Goal: Information Seeking & Learning: Compare options

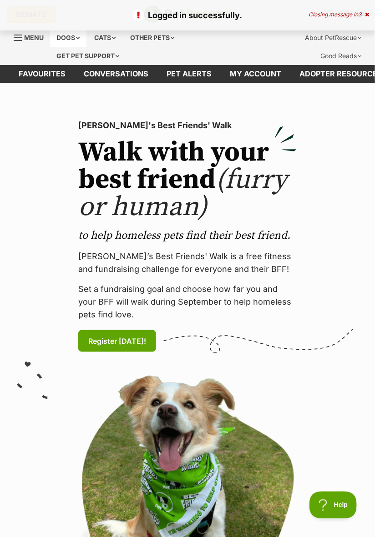
click at [75, 39] on div "Dogs" at bounding box center [68, 38] width 36 height 18
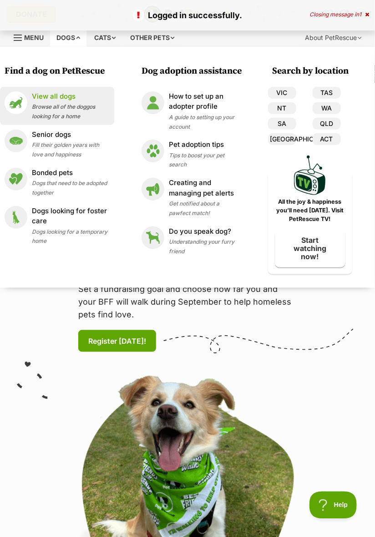
click at [66, 109] on span "Browse all of the doggos looking for a home" at bounding box center [63, 111] width 63 height 16
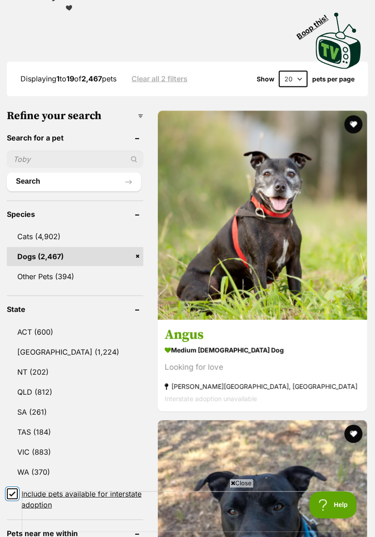
click at [15, 489] on input "Include pets available for interstate adoption" at bounding box center [12, 494] width 11 height 11
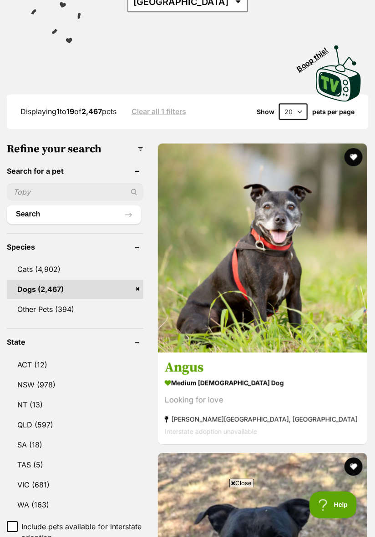
scroll to position [231, 0]
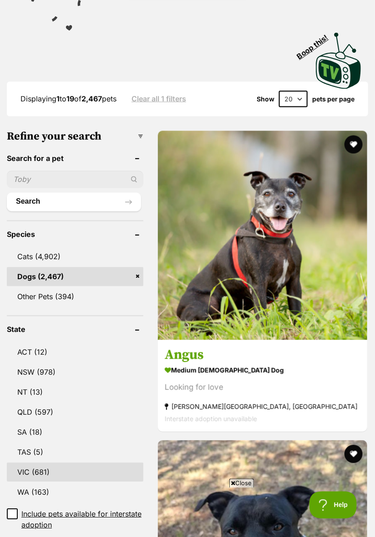
click at [40, 463] on link "VIC (681)" at bounding box center [75, 472] width 136 height 19
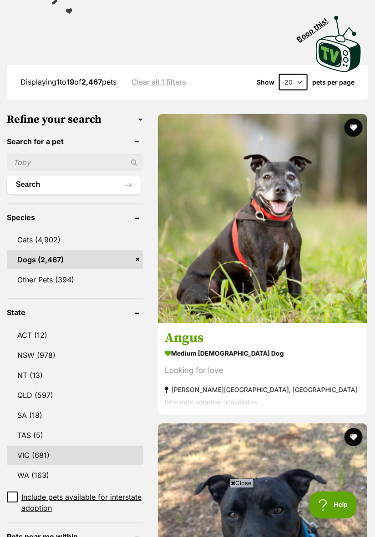
scroll to position [260, 0]
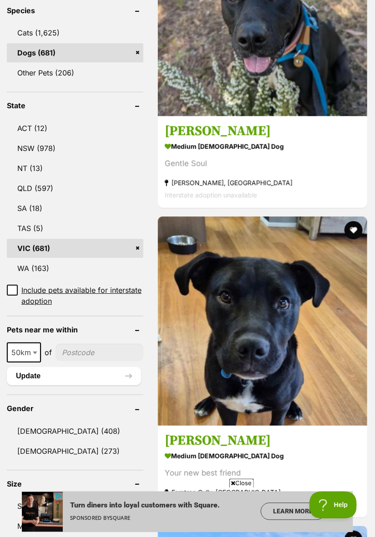
scroll to position [455, 0]
click at [33, 352] on b at bounding box center [35, 353] width 5 height 3
select select "250"
click at [88, 344] on input"] "postcode" at bounding box center [101, 352] width 83 height 17
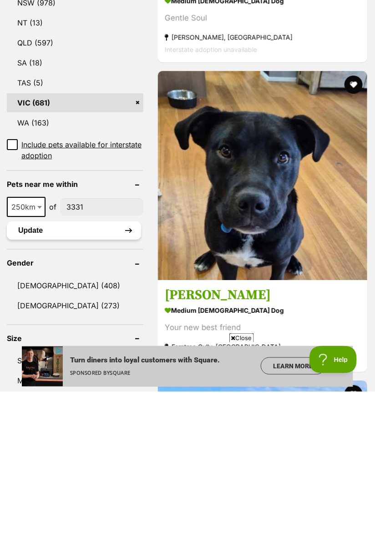
type input"] "3331"
click at [67, 367] on button "Update" at bounding box center [74, 376] width 134 height 18
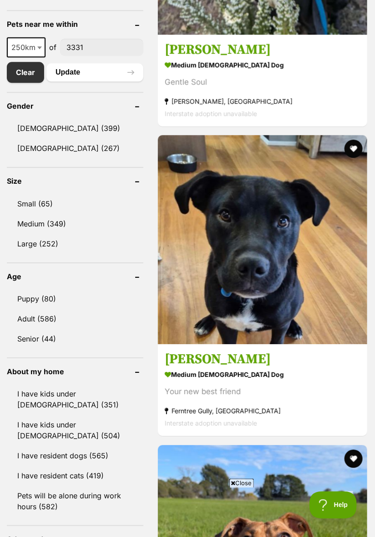
scroll to position [503, 0]
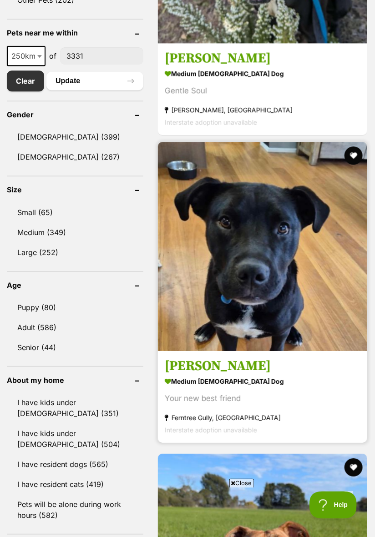
click at [317, 337] on img at bounding box center [262, 246] width 209 height 209
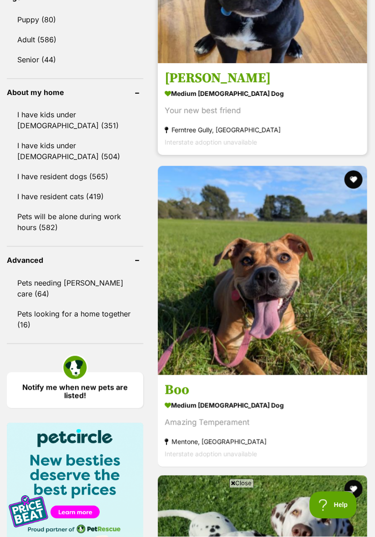
scroll to position [792, 0]
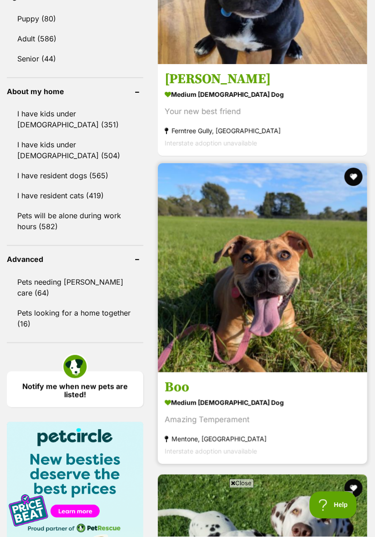
click at [328, 366] on img at bounding box center [262, 267] width 209 height 209
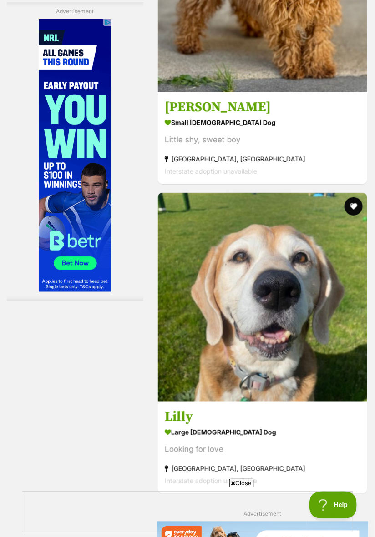
scroll to position [0, 0]
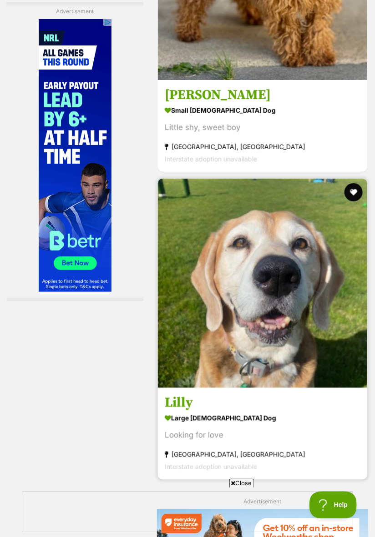
click at [339, 378] on img at bounding box center [262, 283] width 209 height 209
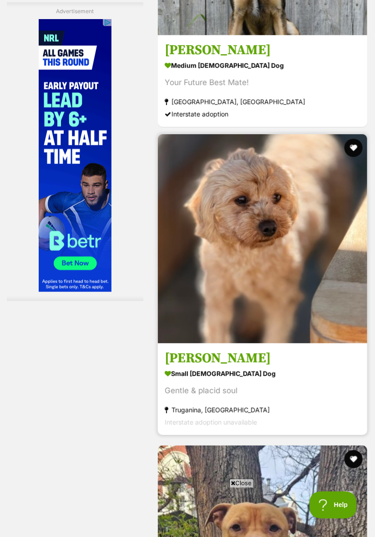
click at [325, 341] on img at bounding box center [262, 238] width 209 height 209
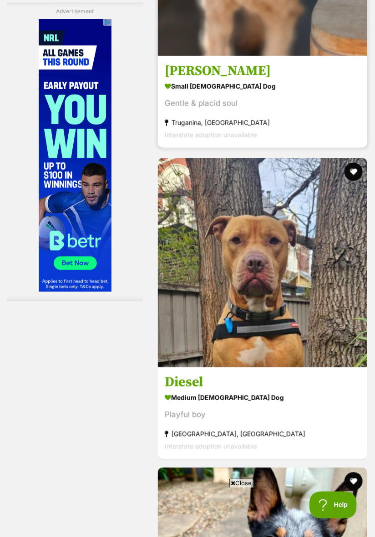
scroll to position [5677, 0]
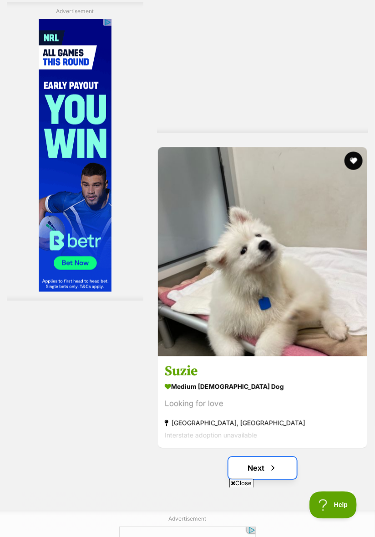
click at [273, 472] on span "Next page" at bounding box center [272, 468] width 9 height 11
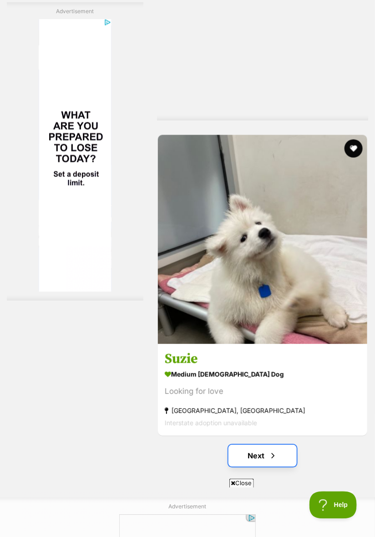
scroll to position [6656, 0]
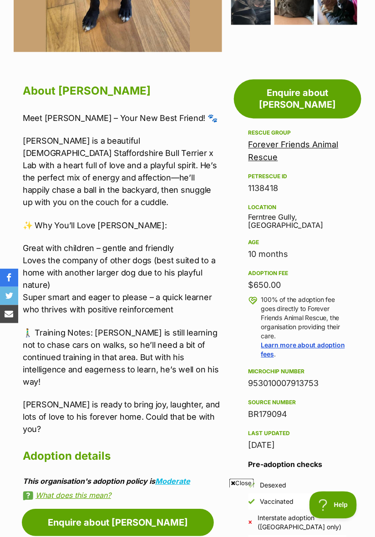
scroll to position [391, 0]
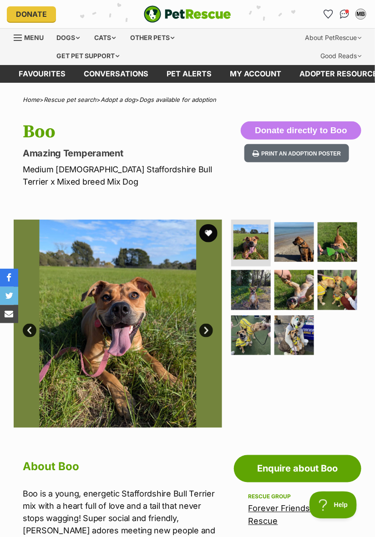
click at [210, 334] on link "Next" at bounding box center [206, 331] width 14 height 14
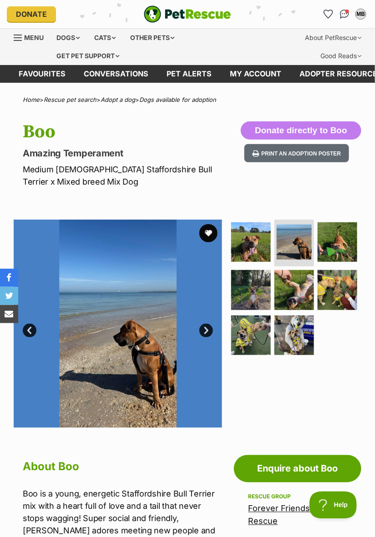
click at [206, 330] on link "Next" at bounding box center [206, 331] width 14 height 14
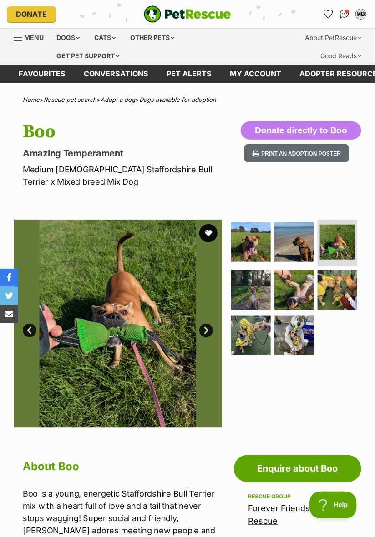
click at [209, 330] on link "Next" at bounding box center [206, 331] width 14 height 14
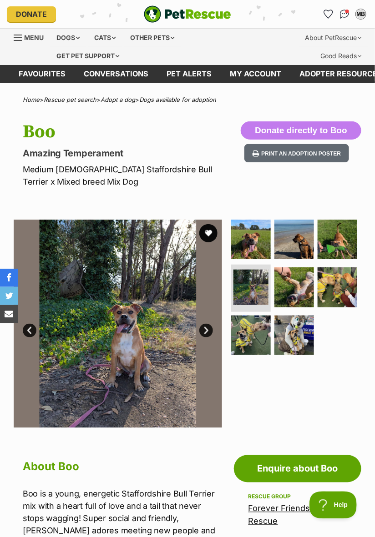
click at [204, 332] on link "Next" at bounding box center [206, 331] width 14 height 14
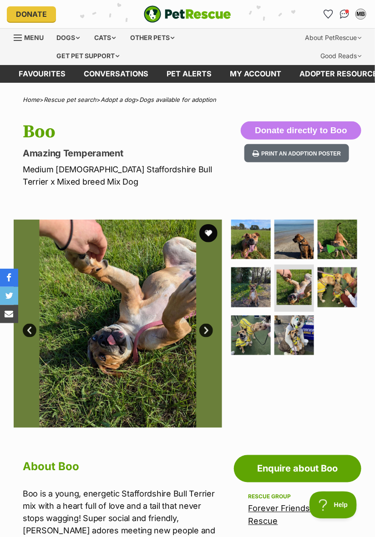
click at [207, 332] on link "Next" at bounding box center [206, 331] width 14 height 14
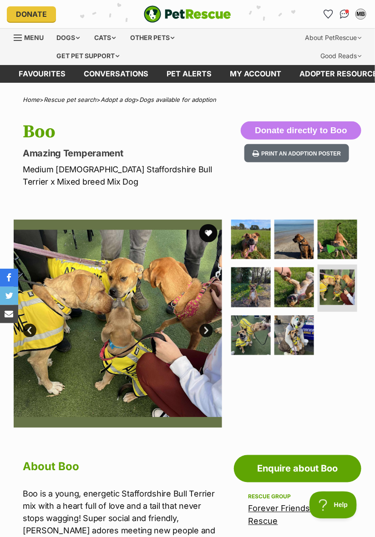
click at [205, 332] on link "Next" at bounding box center [206, 331] width 14 height 14
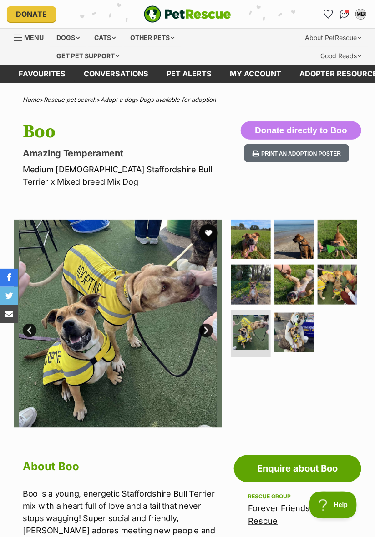
click at [207, 329] on link "Next" at bounding box center [206, 331] width 14 height 14
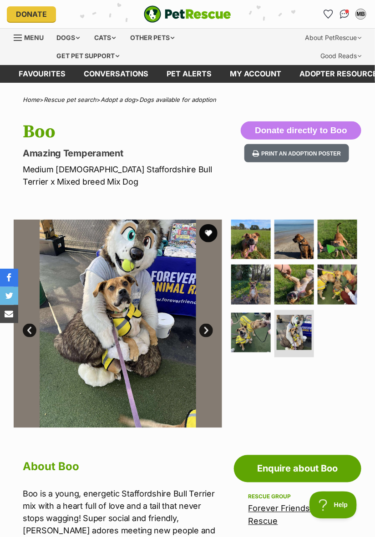
click at [203, 329] on link "Next" at bounding box center [206, 331] width 14 height 14
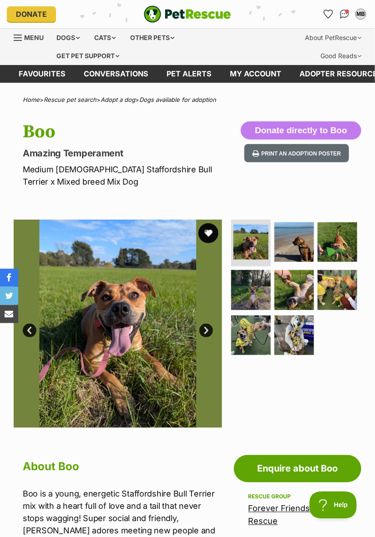
click at [209, 233] on button "favourite" at bounding box center [208, 233] width 20 height 20
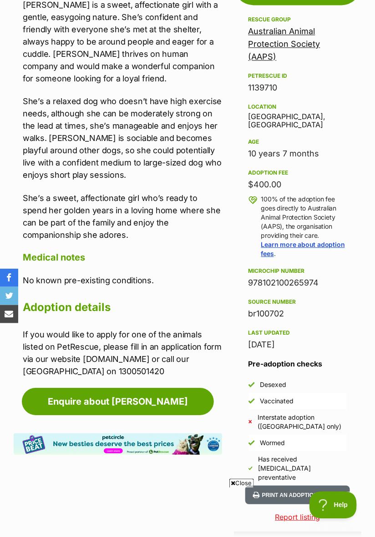
scroll to position [478, 0]
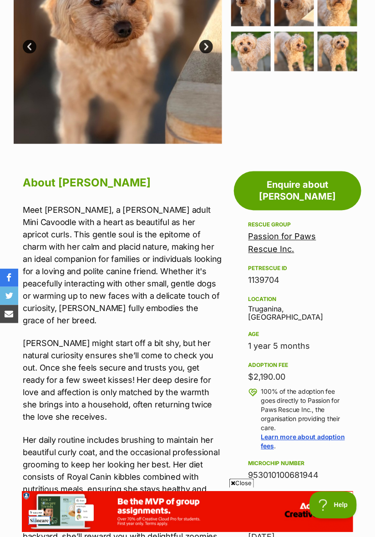
scroll to position [274, 0]
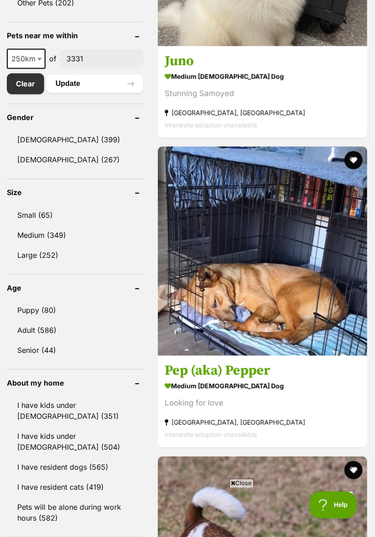
scroll to position [491, 0]
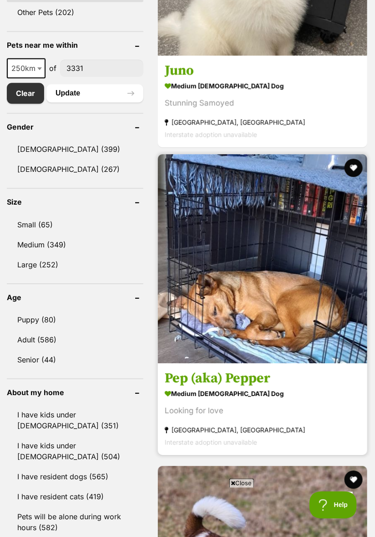
click at [304, 354] on img at bounding box center [262, 258] width 209 height 209
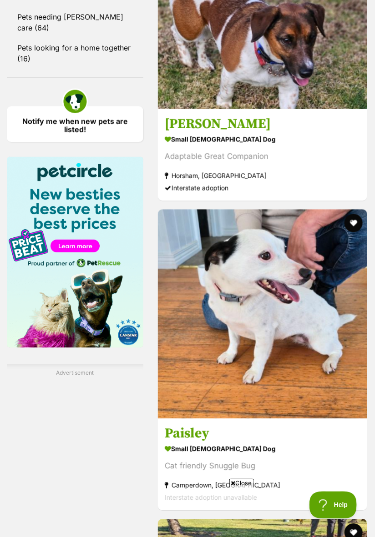
scroll to position [0, 0]
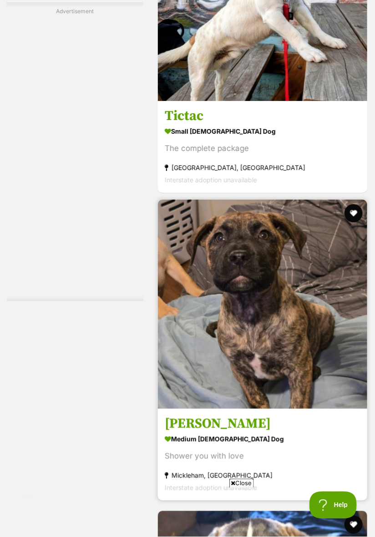
click at [335, 394] on img at bounding box center [262, 304] width 209 height 209
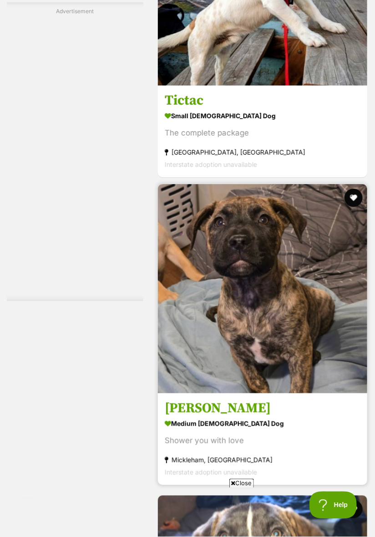
scroll to position [3115, 0]
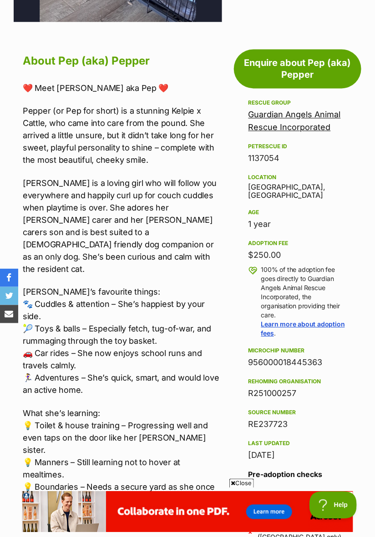
scroll to position [407, 0]
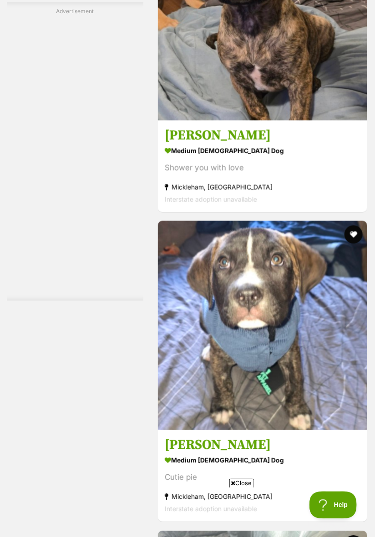
scroll to position [3376, 0]
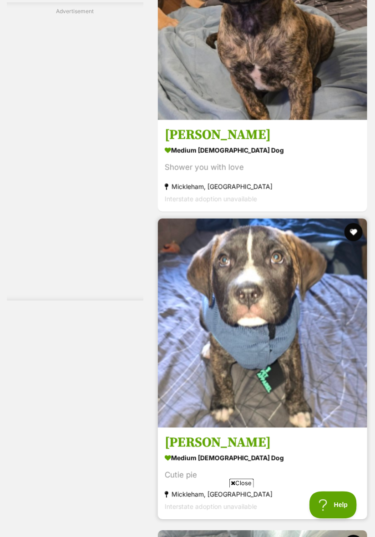
click at [312, 402] on img at bounding box center [262, 323] width 209 height 209
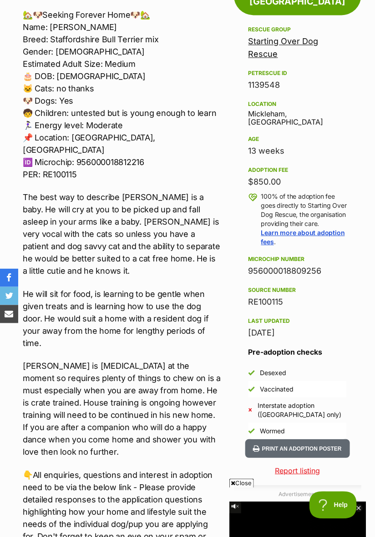
scroll to position [480, 0]
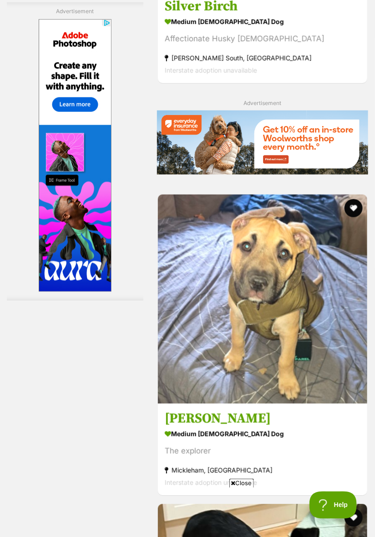
scroll to position [4126, 0]
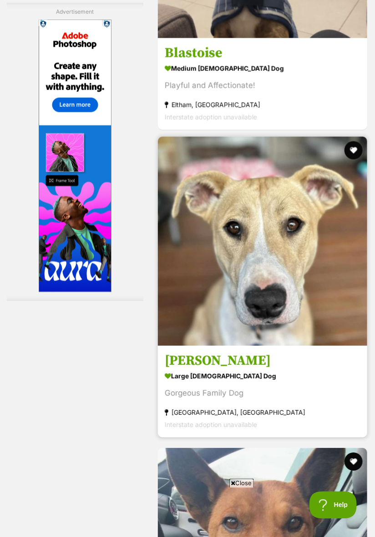
click at [329, 406] on section "large female Dog Gorgeous Family Dog Mornington, VIC Interstate adoption unavai…" at bounding box center [263, 400] width 196 height 61
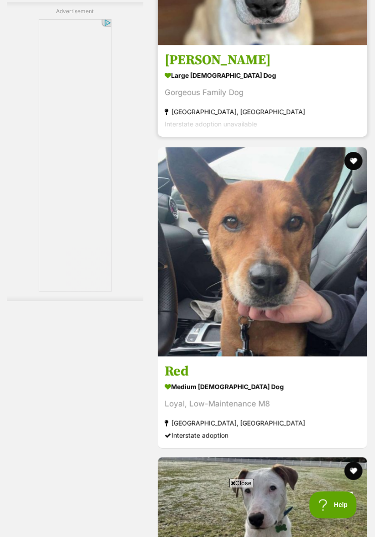
scroll to position [5411, 0]
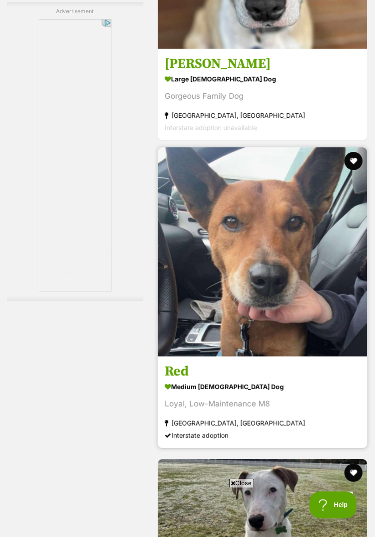
click at [333, 376] on h3 "Red" at bounding box center [263, 372] width 196 height 17
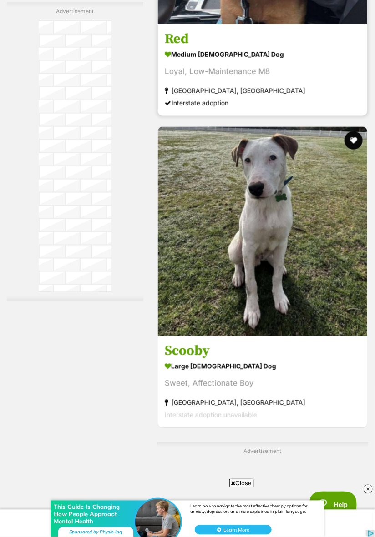
scroll to position [5743, 0]
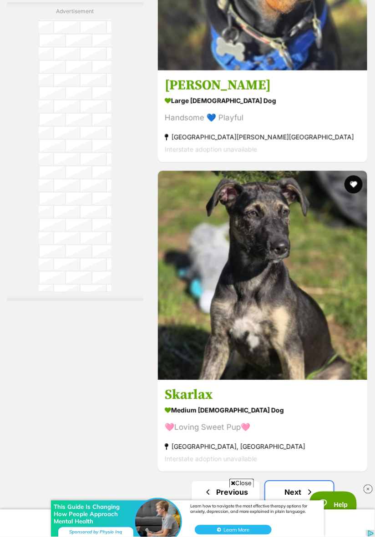
click at [307, 498] on span "Next page" at bounding box center [309, 492] width 9 height 11
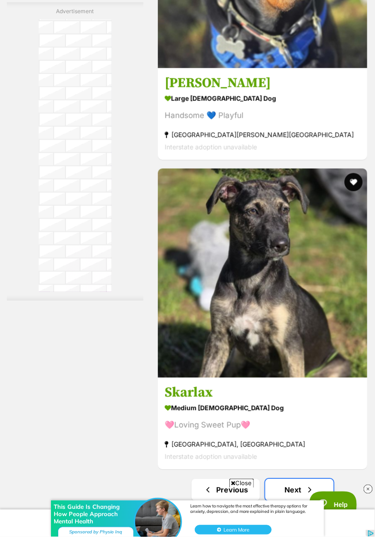
scroll to position [6667, 0]
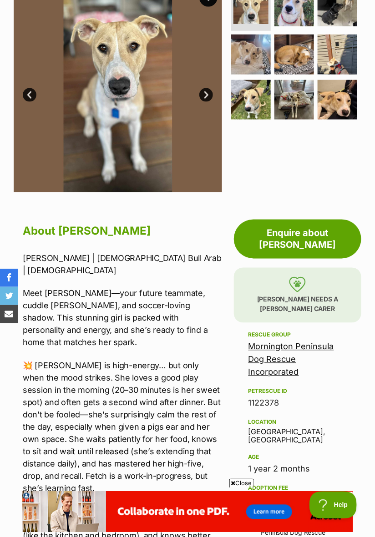
scroll to position [226, 0]
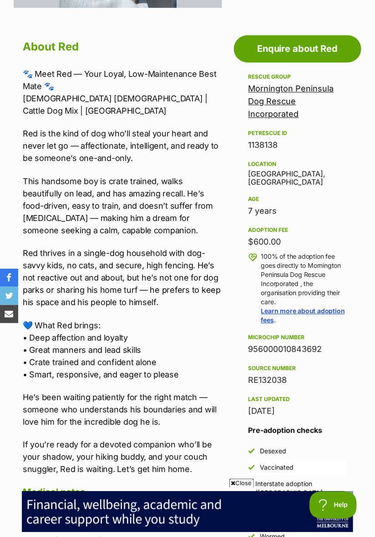
scroll to position [421, 0]
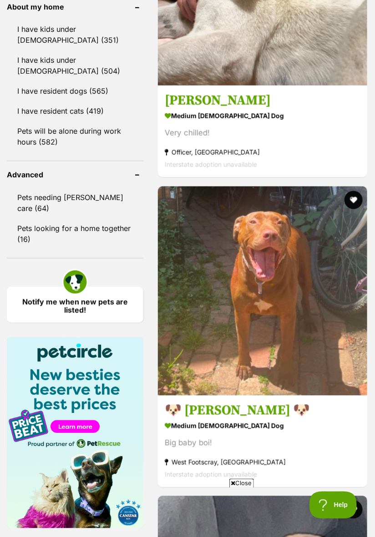
scroll to position [942, 0]
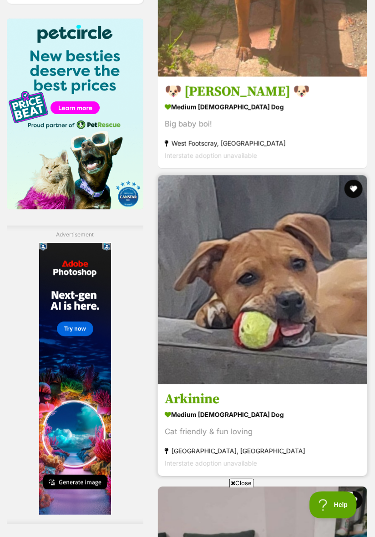
click at [328, 377] on img at bounding box center [262, 280] width 209 height 209
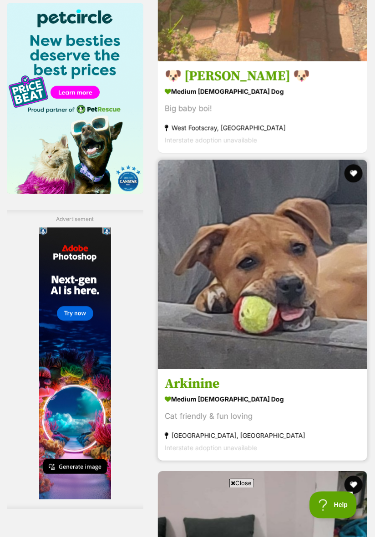
scroll to position [1225, 0]
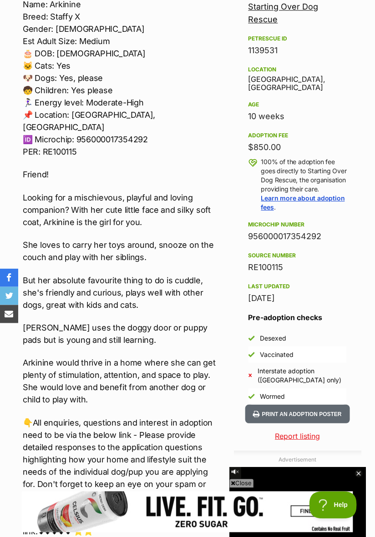
scroll to position [501, 0]
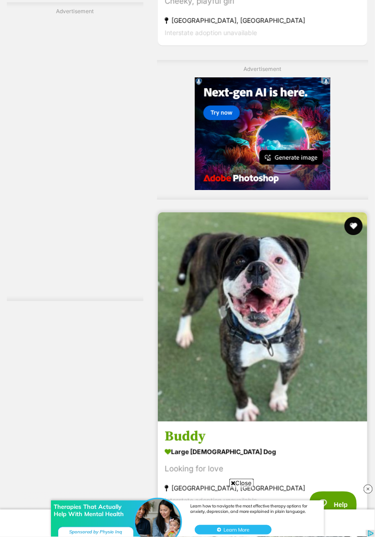
click at [328, 419] on img at bounding box center [262, 316] width 209 height 209
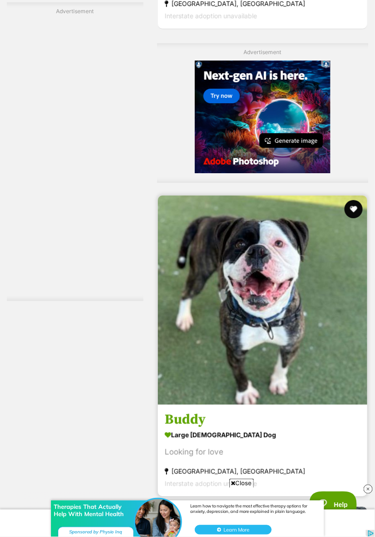
scroll to position [2278, 0]
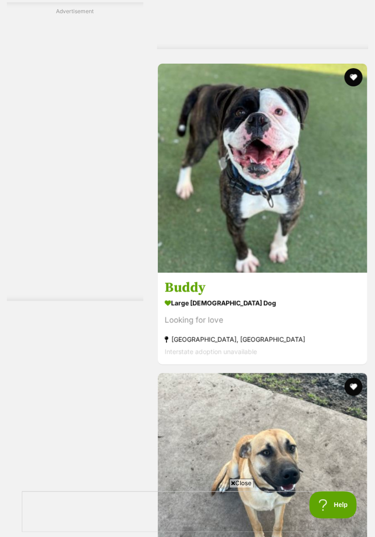
scroll to position [2413, 0]
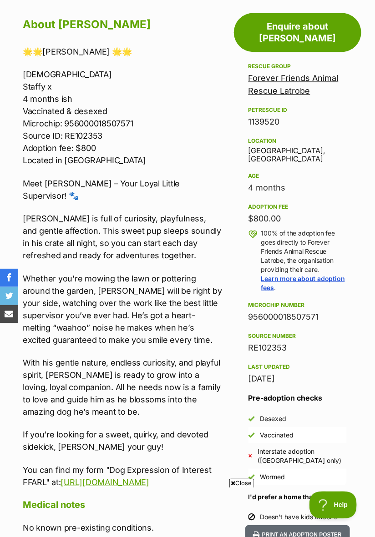
scroll to position [453, 0]
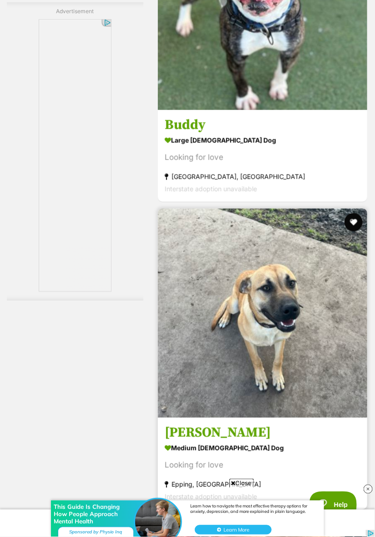
click at [324, 404] on img at bounding box center [262, 313] width 209 height 209
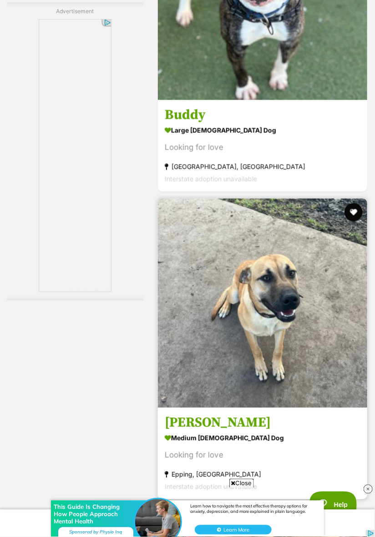
scroll to position [2592, 0]
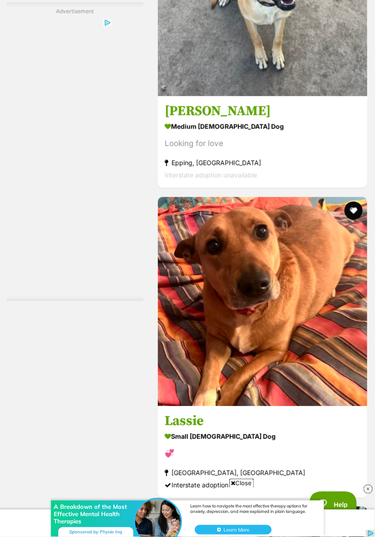
scroll to position [2888, 0]
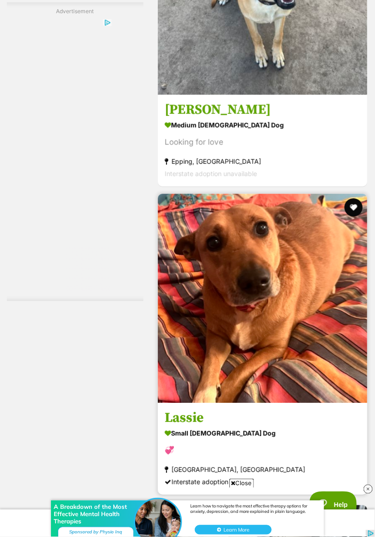
click at [317, 377] on img at bounding box center [262, 298] width 209 height 209
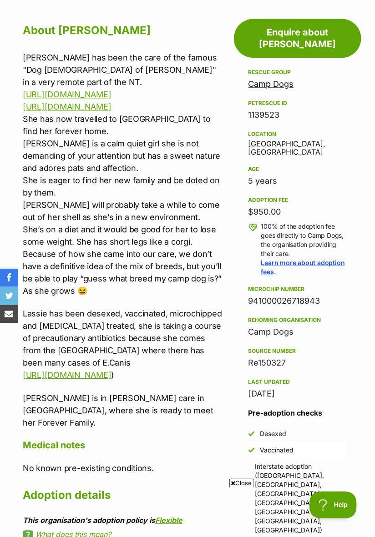
scroll to position [427, 0]
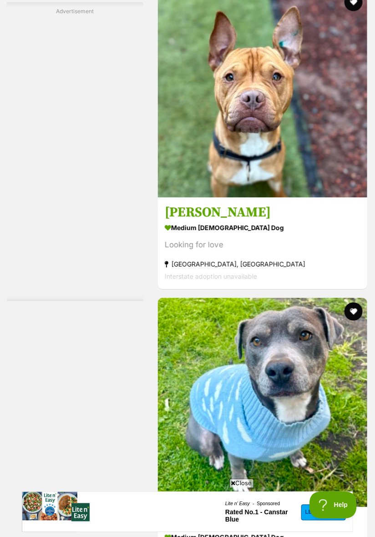
scroll to position [3716, 0]
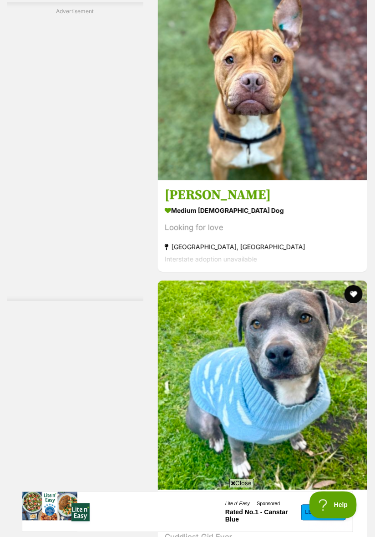
scroll to position [3745, 0]
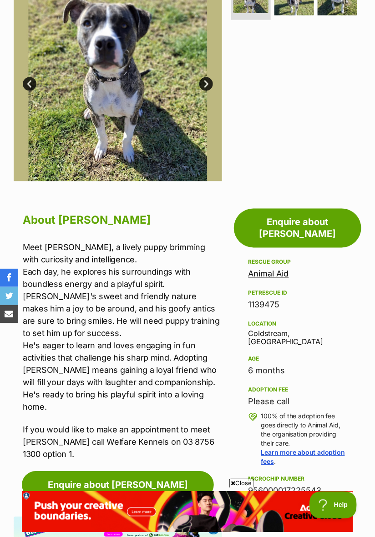
scroll to position [248, 0]
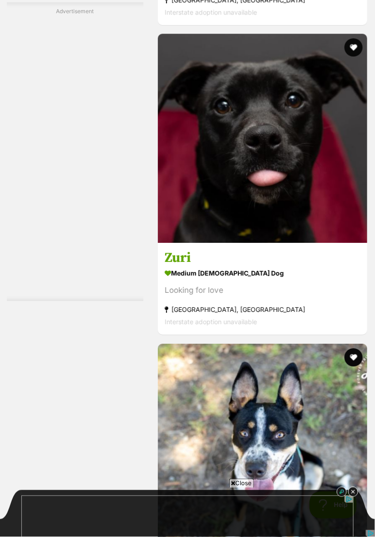
scroll to position [5322, 0]
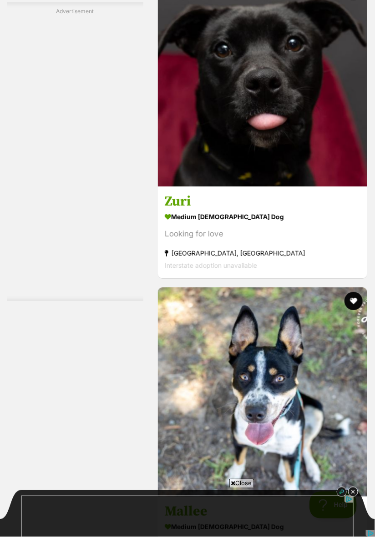
scroll to position [5401, 0]
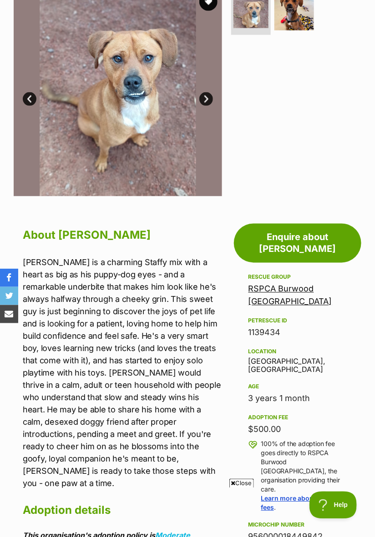
scroll to position [236, 0]
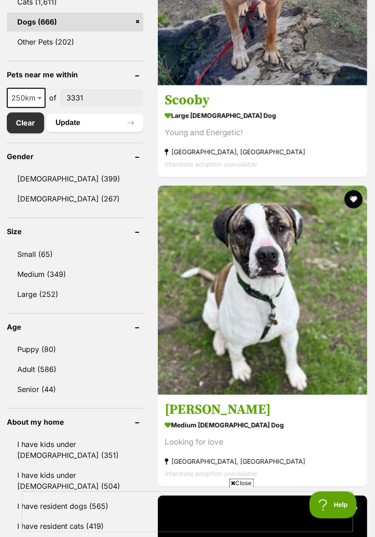
scroll to position [462, 0]
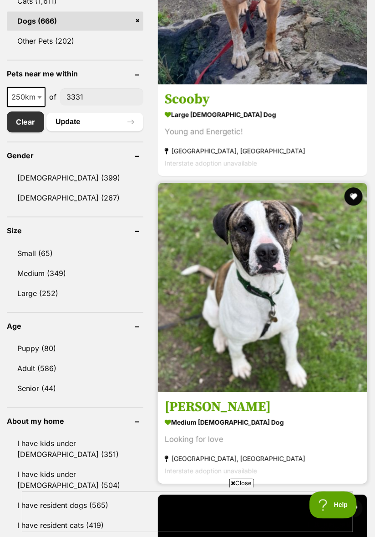
click at [317, 386] on img at bounding box center [262, 287] width 209 height 209
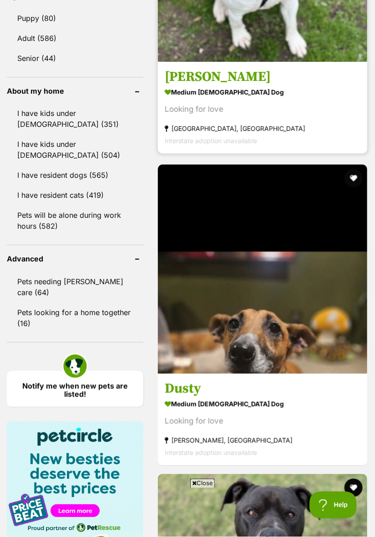
scroll to position [792, 0]
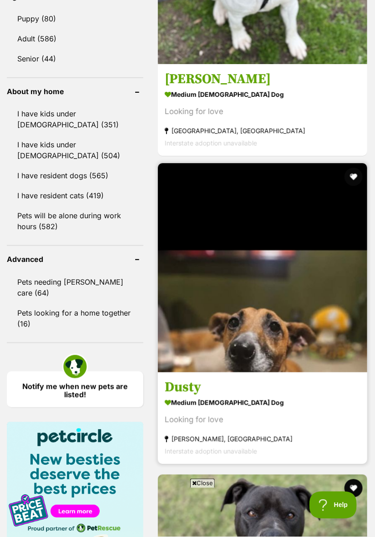
click at [318, 366] on img at bounding box center [262, 267] width 209 height 209
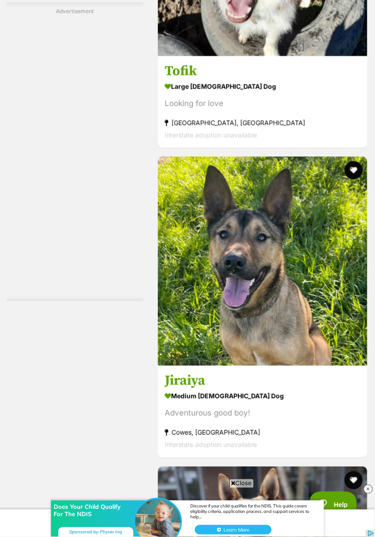
scroll to position [0, 0]
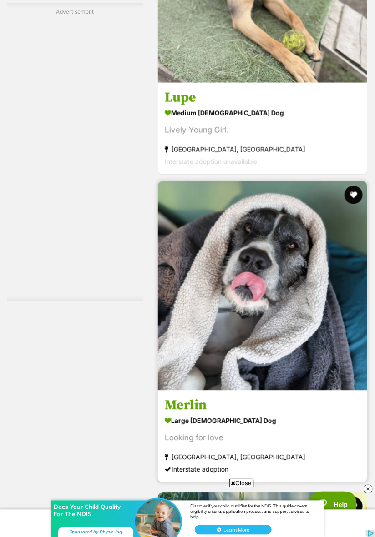
click at [320, 393] on link at bounding box center [262, 388] width 209 height 9
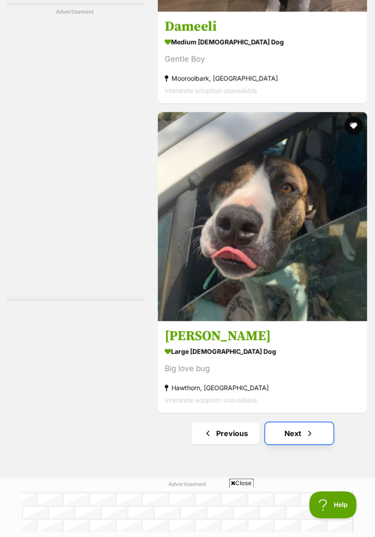
click at [306, 440] on span "Next page" at bounding box center [309, 434] width 9 height 11
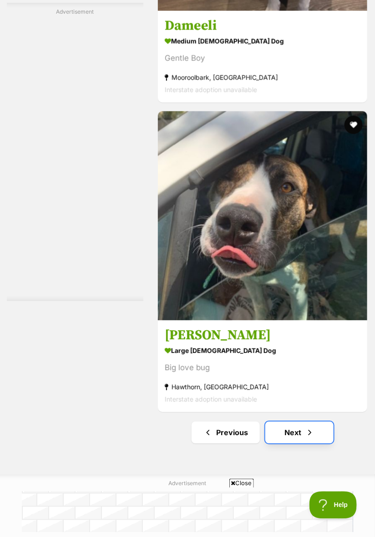
scroll to position [6726, 0]
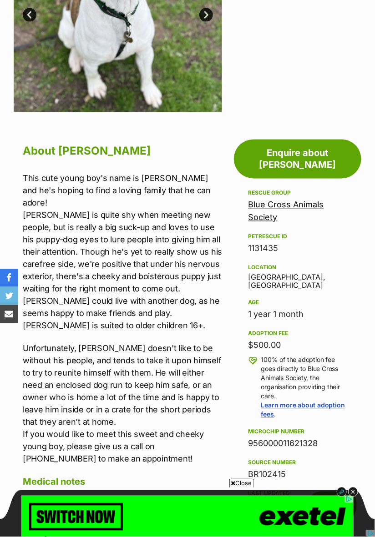
scroll to position [317, 0]
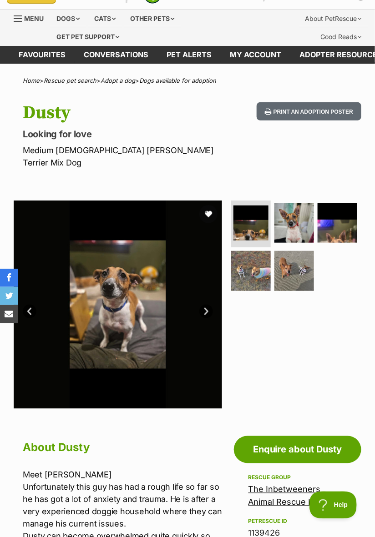
scroll to position [22, 0]
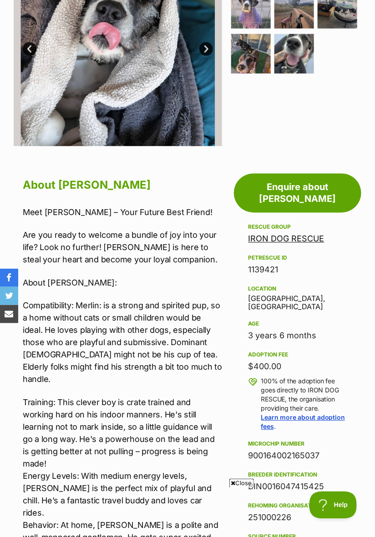
scroll to position [269, 0]
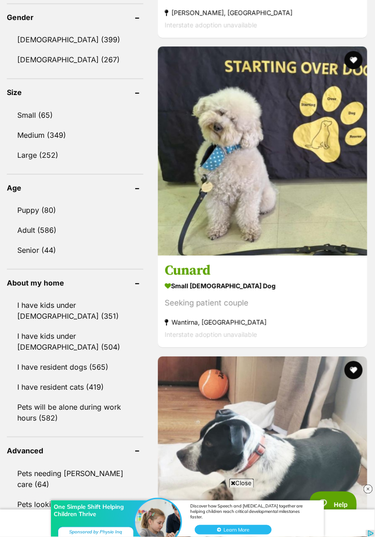
scroll to position [601, 0]
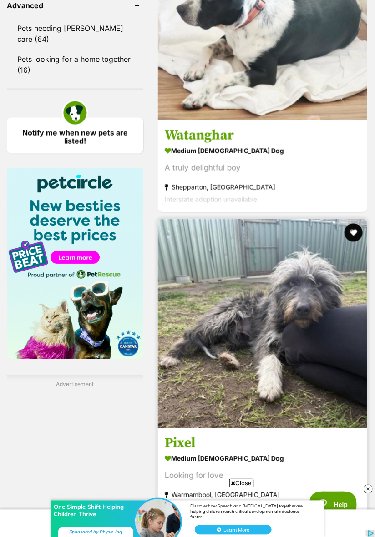
click at [323, 408] on img at bounding box center [262, 323] width 209 height 209
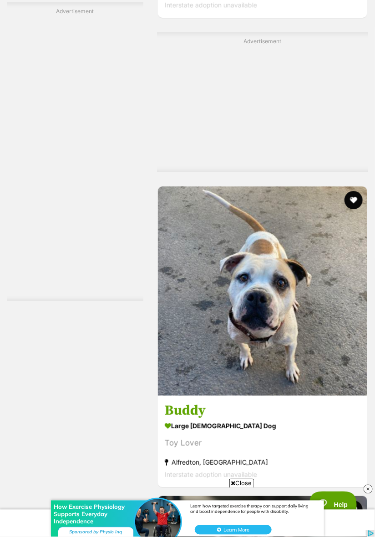
scroll to position [2171, 0]
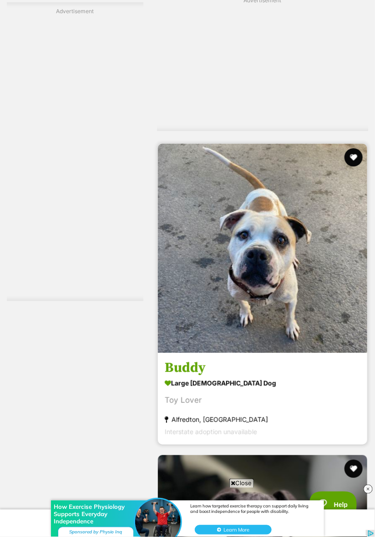
click at [320, 351] on img at bounding box center [262, 248] width 209 height 209
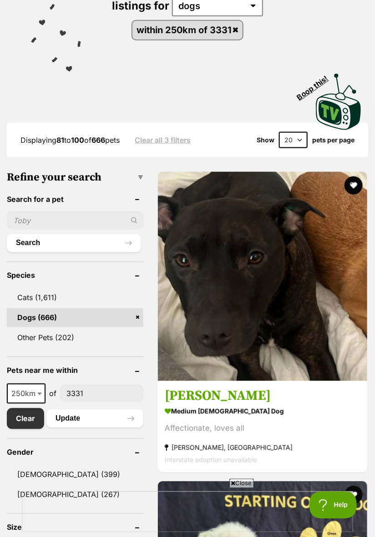
scroll to position [174, 0]
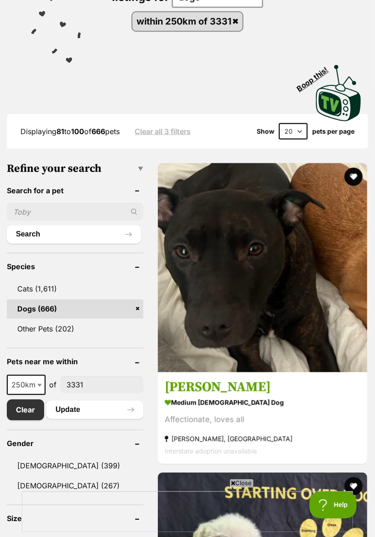
click at [92, 387] on input"] "3331" at bounding box center [101, 385] width 83 height 17
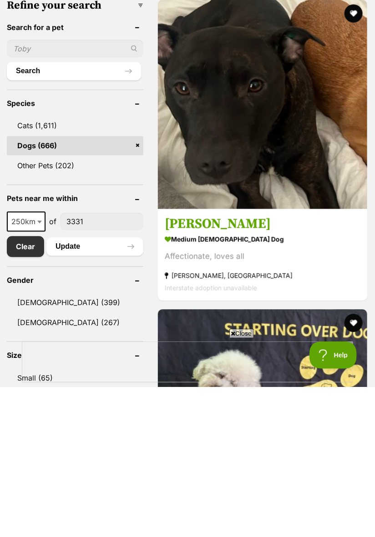
scroll to position [193, 0]
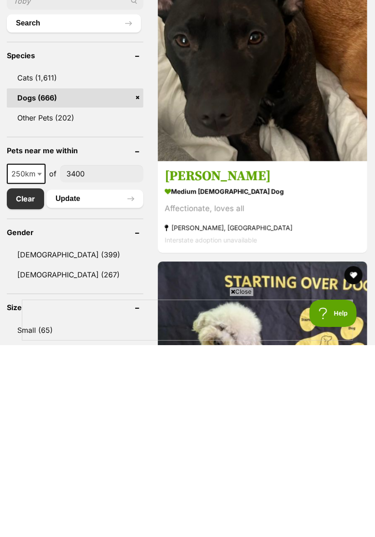
type input"] "3400"
click at [7, 206] on button "Search" at bounding box center [74, 215] width 134 height 18
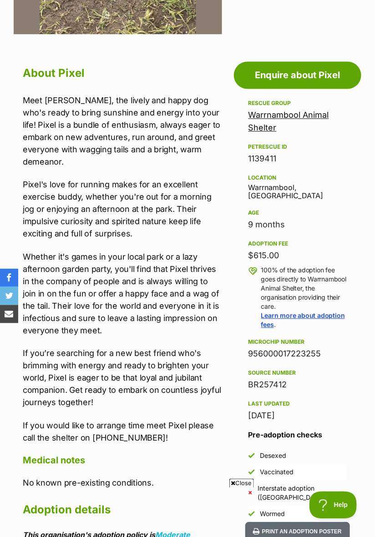
scroll to position [381, 0]
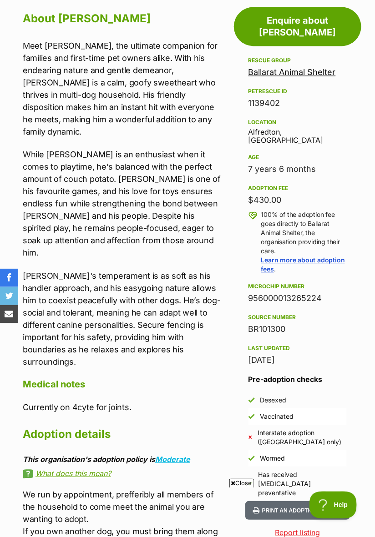
scroll to position [437, 0]
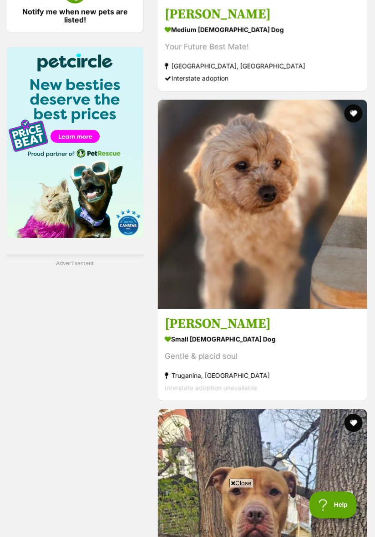
scroll to position [1196, 0]
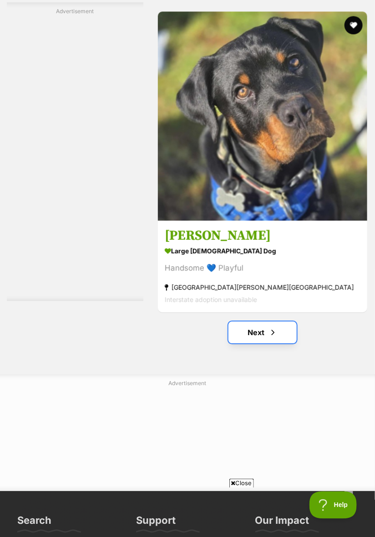
click at [273, 338] on span "Next page" at bounding box center [272, 332] width 9 height 11
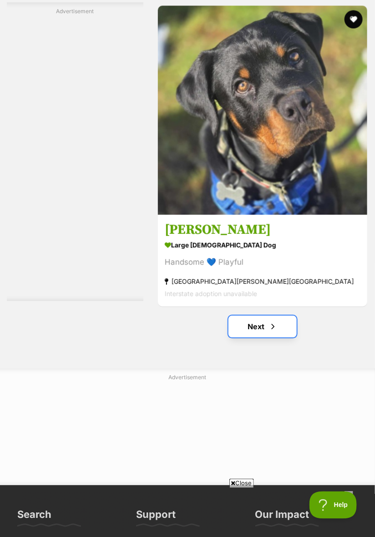
scroll to position [6814, 0]
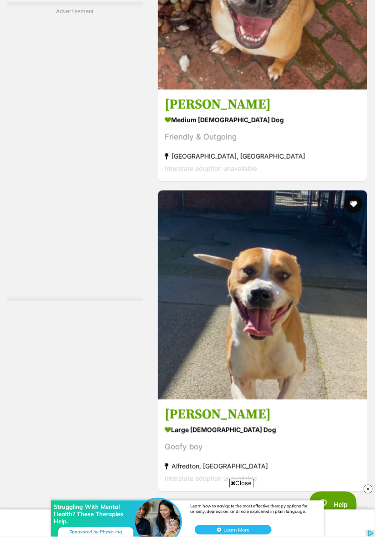
scroll to position [5701, 0]
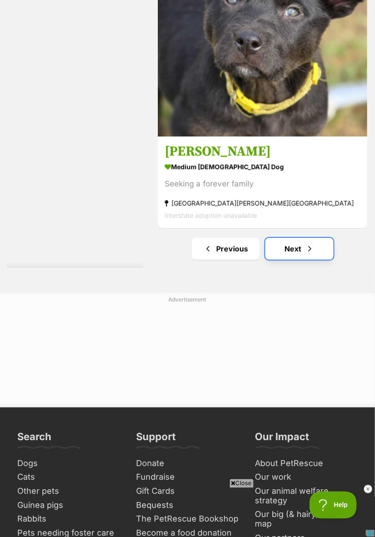
click at [303, 258] on link "Next" at bounding box center [299, 249] width 68 height 22
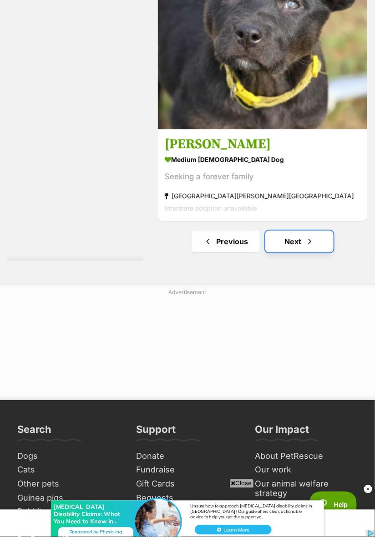
scroll to position [6933, 0]
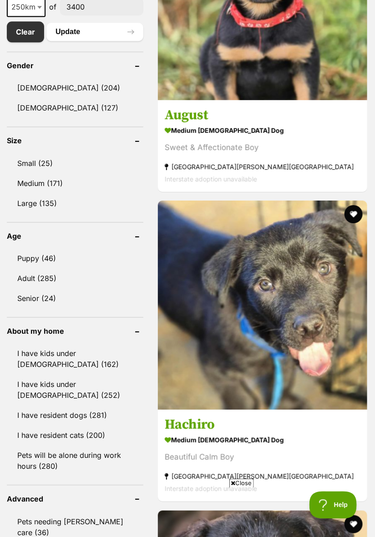
scroll to position [577, 0]
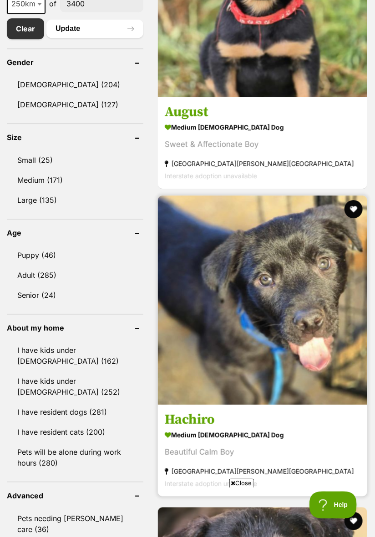
click at [293, 380] on img at bounding box center [262, 300] width 209 height 209
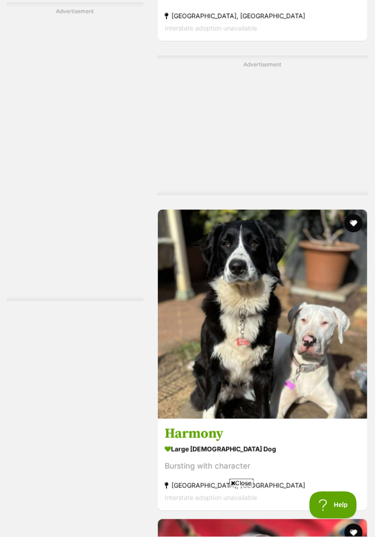
scroll to position [0, 0]
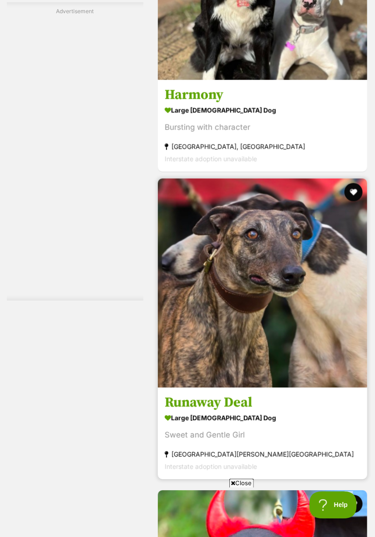
click at [305, 379] on img at bounding box center [262, 283] width 209 height 209
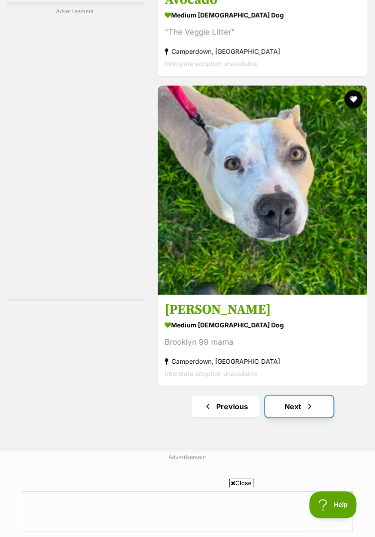
click at [310, 409] on span "Next page" at bounding box center [309, 406] width 9 height 11
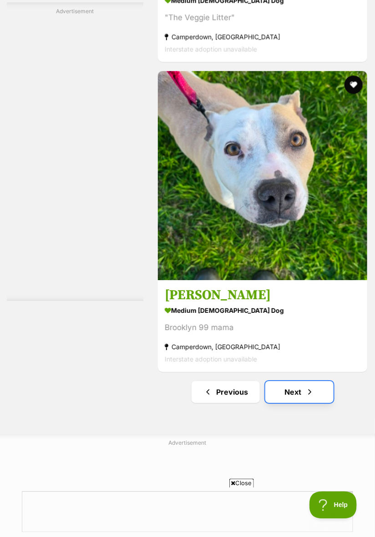
scroll to position [6881, 0]
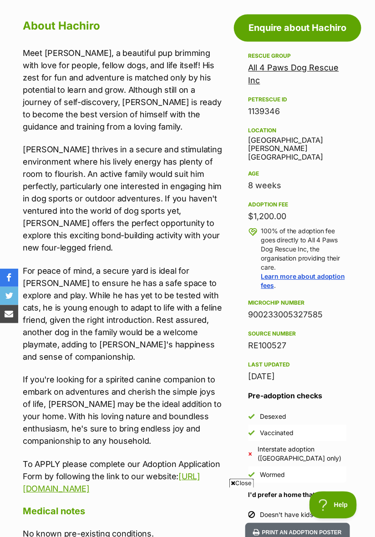
scroll to position [430, 0]
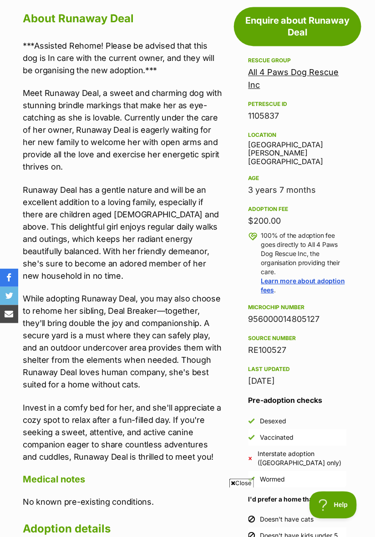
scroll to position [436, 0]
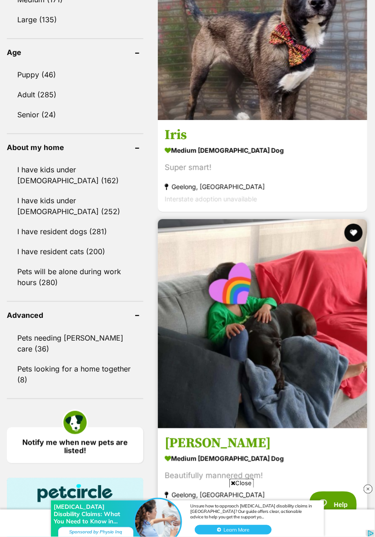
click at [313, 402] on img at bounding box center [262, 323] width 209 height 209
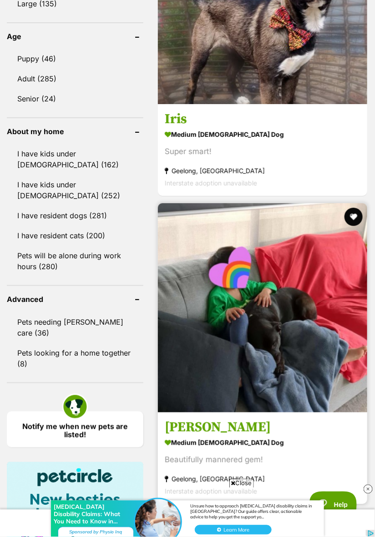
scroll to position [787, 0]
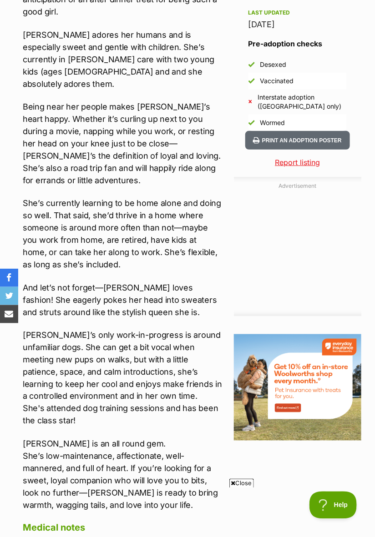
scroll to position [800, 0]
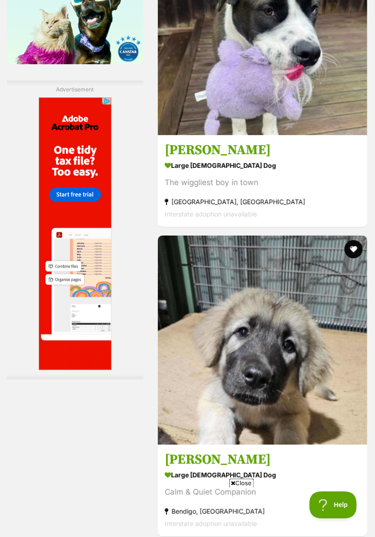
scroll to position [1382, 0]
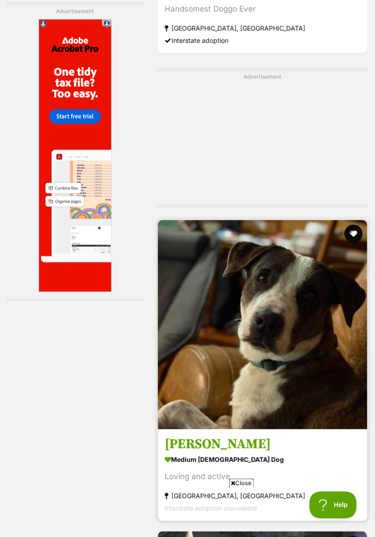
click at [328, 419] on img at bounding box center [262, 324] width 209 height 209
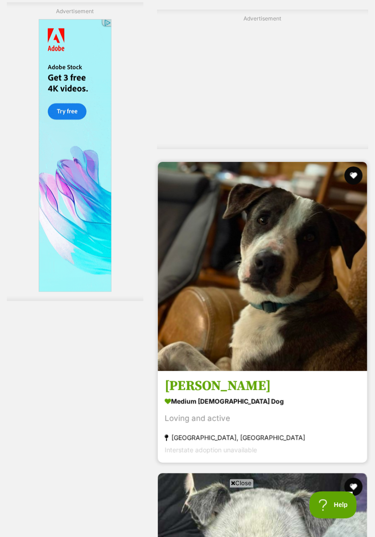
scroll to position [0, 0]
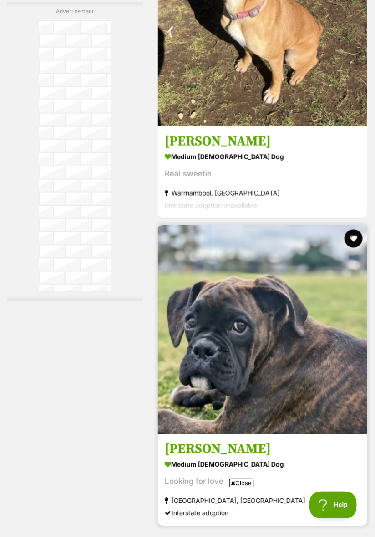
click at [335, 425] on img at bounding box center [262, 329] width 209 height 209
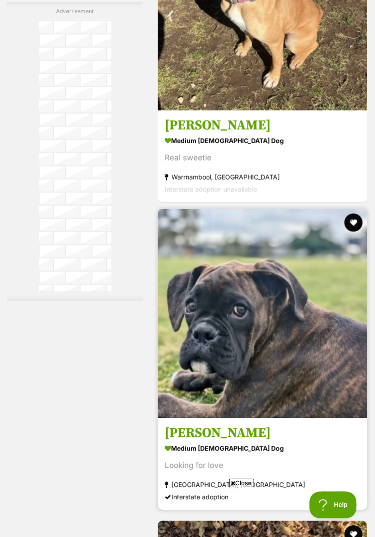
scroll to position [3421, 0]
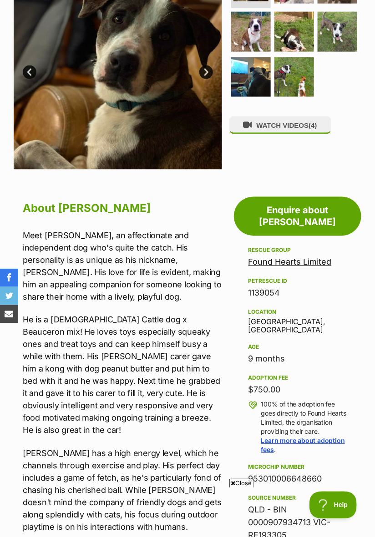
scroll to position [259, 0]
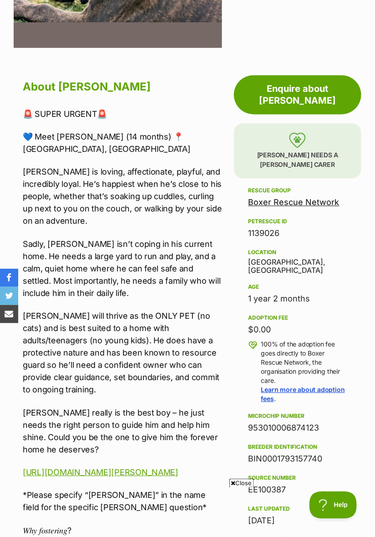
scroll to position [374, 0]
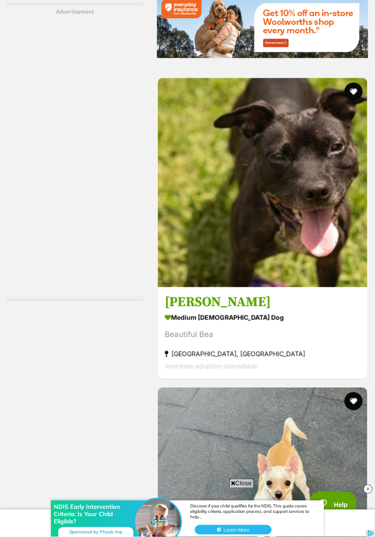
scroll to position [4273, 0]
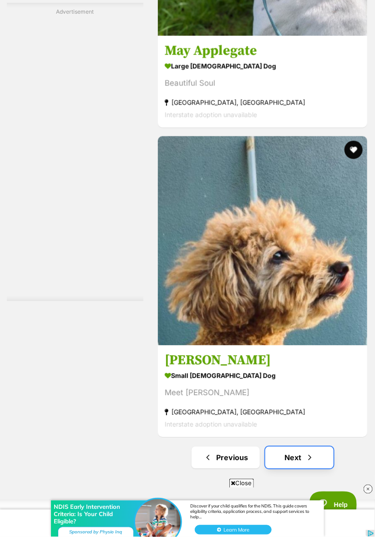
click at [311, 464] on span "Next page" at bounding box center [309, 458] width 9 height 11
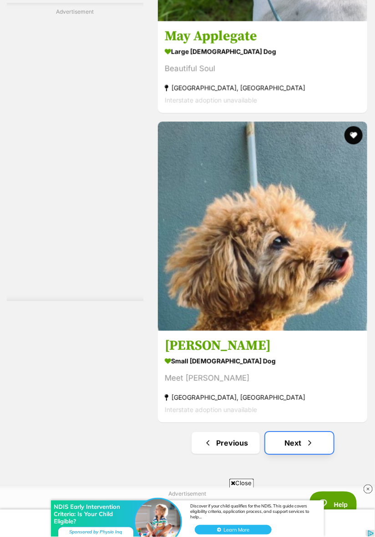
scroll to position [6724, 0]
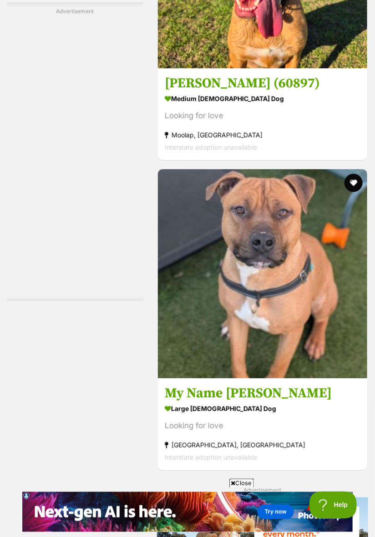
scroll to position [3758, 0]
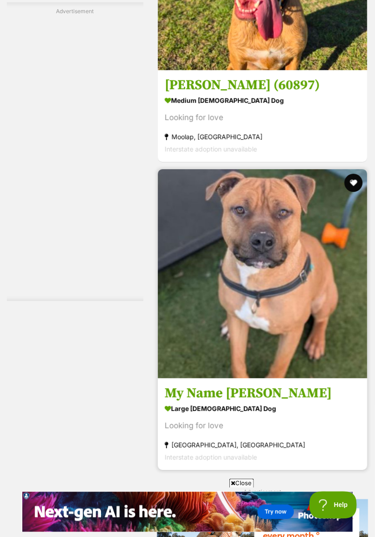
click at [322, 354] on img at bounding box center [262, 273] width 209 height 209
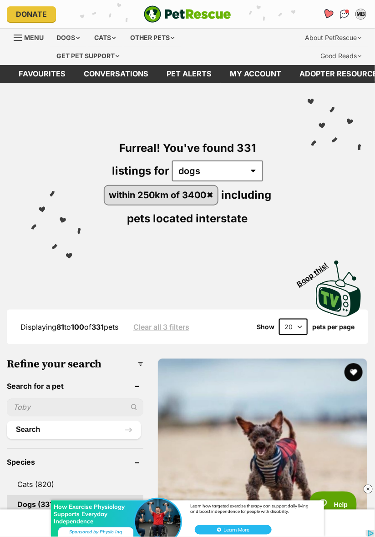
click at [328, 9] on link "Favourites" at bounding box center [328, 14] width 19 height 19
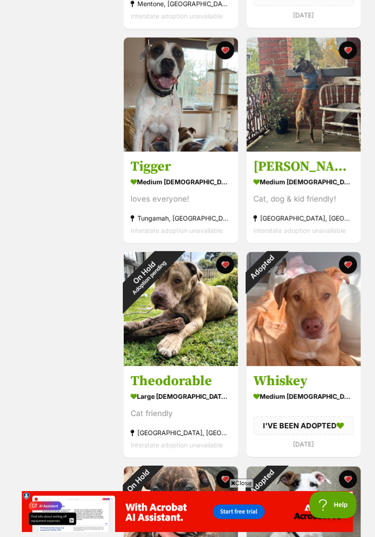
scroll to position [383, 0]
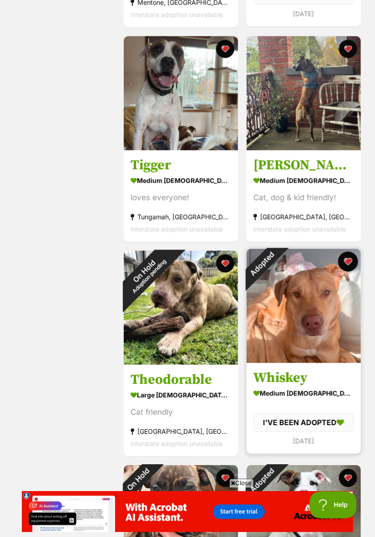
click at [347, 266] on button "favourite" at bounding box center [348, 262] width 20 height 20
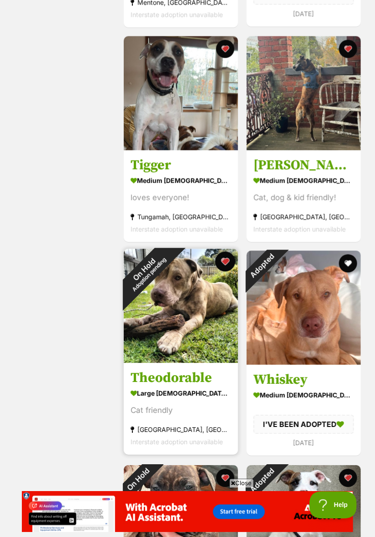
click at [224, 263] on button "favourite" at bounding box center [225, 262] width 20 height 20
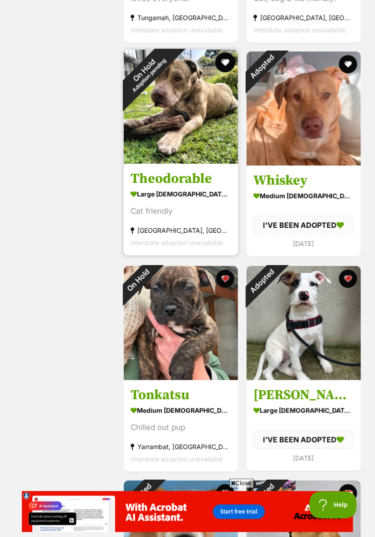
scroll to position [583, 0]
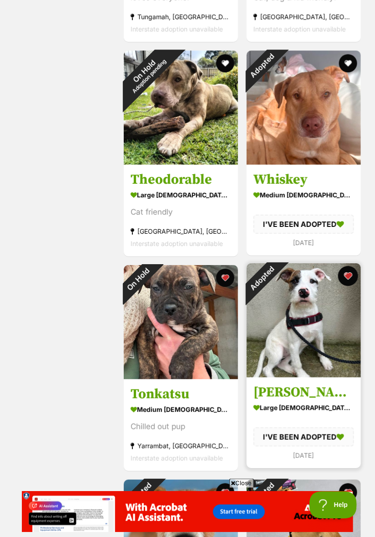
click at [348, 278] on button "favourite" at bounding box center [348, 276] width 20 height 20
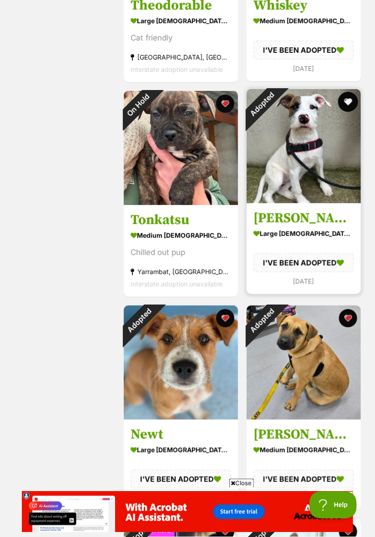
scroll to position [758, 0]
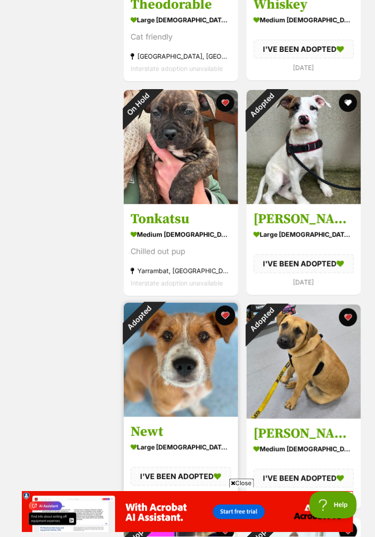
click at [224, 319] on button "favourite" at bounding box center [225, 316] width 20 height 20
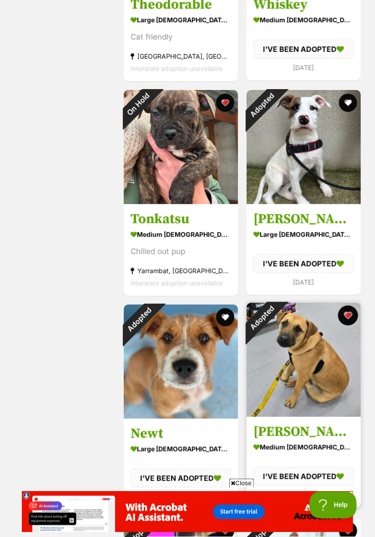
click at [347, 315] on button "favourite" at bounding box center [348, 316] width 20 height 20
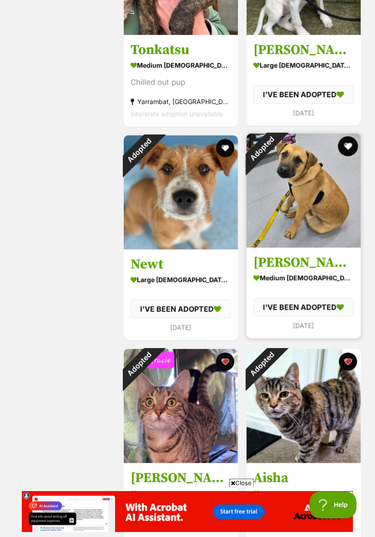
scroll to position [929, 0]
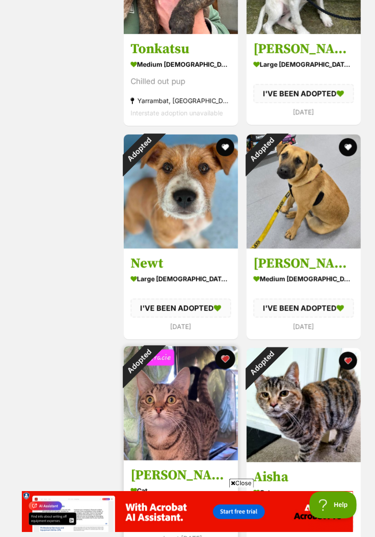
click at [224, 360] on button "favourite" at bounding box center [225, 359] width 20 height 20
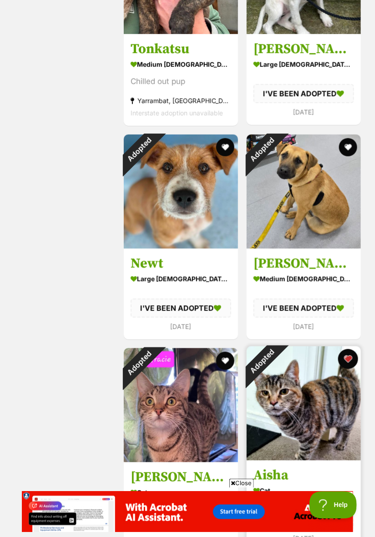
click at [351, 357] on button "favourite" at bounding box center [348, 359] width 20 height 20
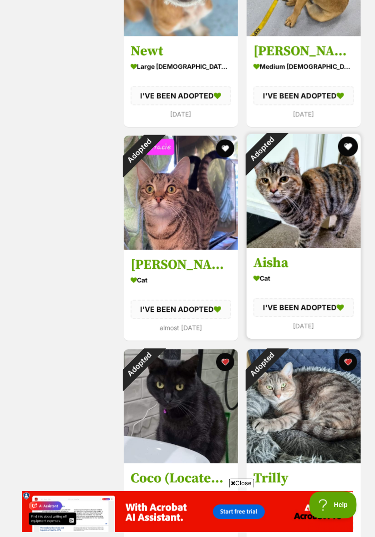
scroll to position [1141, 0]
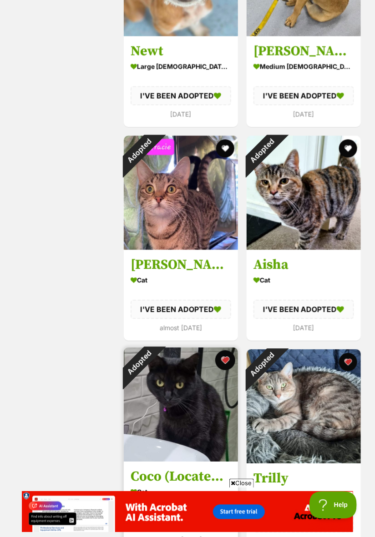
click at [228, 365] on button "favourite" at bounding box center [225, 361] width 20 height 20
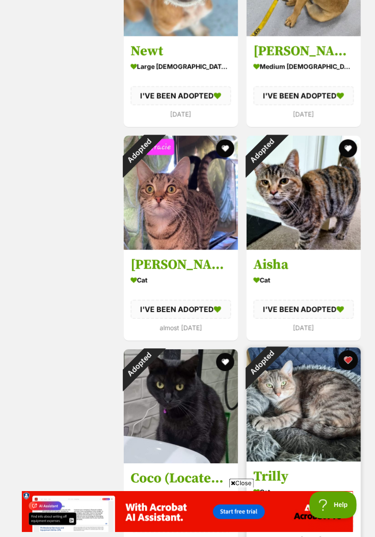
click at [347, 361] on button "favourite" at bounding box center [348, 361] width 20 height 20
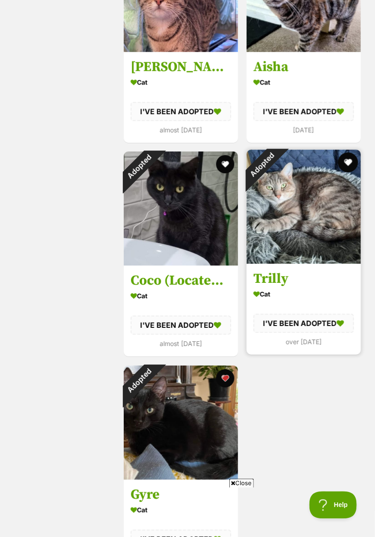
scroll to position [0, 0]
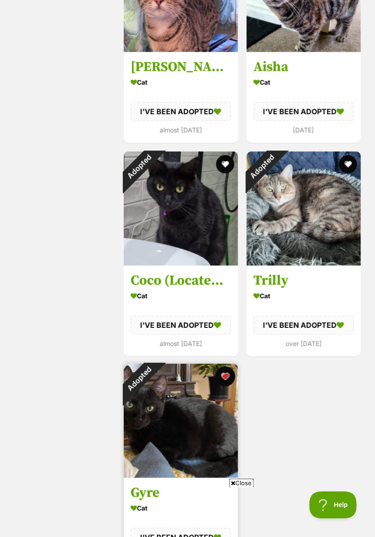
click at [228, 379] on button "favourite" at bounding box center [225, 377] width 20 height 20
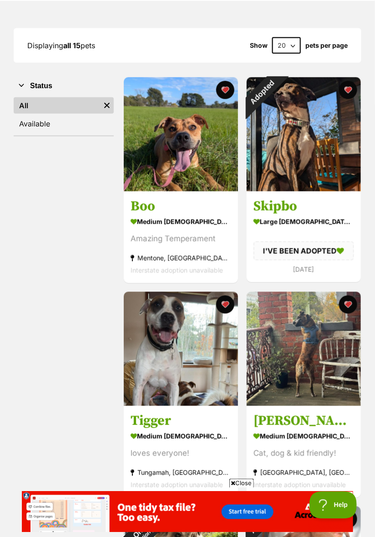
scroll to position [126, 0]
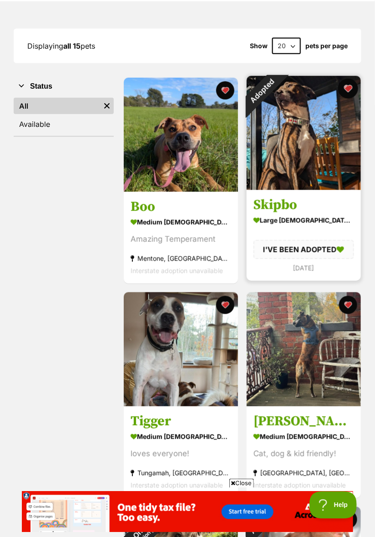
click at [349, 90] on button "favourite" at bounding box center [348, 89] width 20 height 20
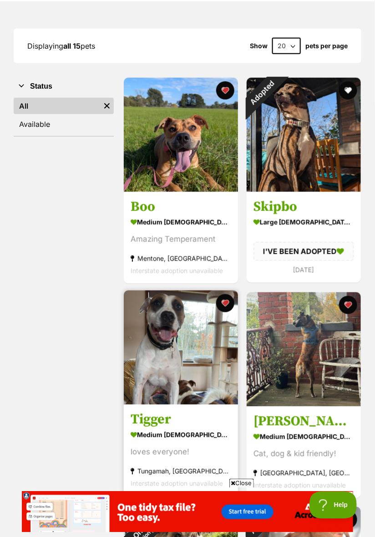
click at [193, 367] on img at bounding box center [181, 348] width 114 height 114
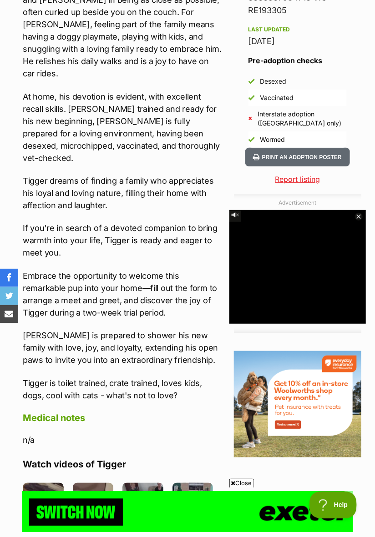
scroll to position [760, 0]
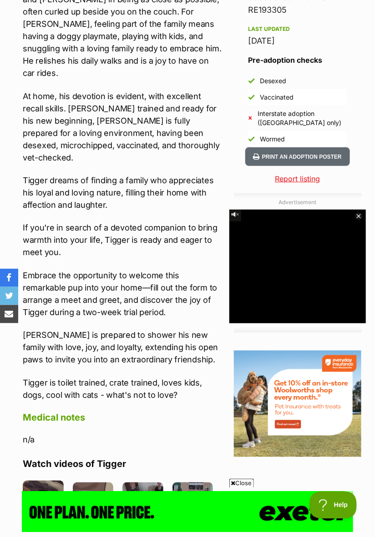
click at [45, 481] on img at bounding box center [43, 501] width 41 height 41
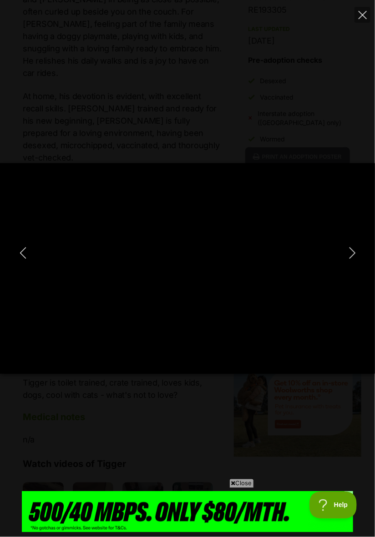
click at [351, 259] on icon "Next" at bounding box center [352, 253] width 11 height 11
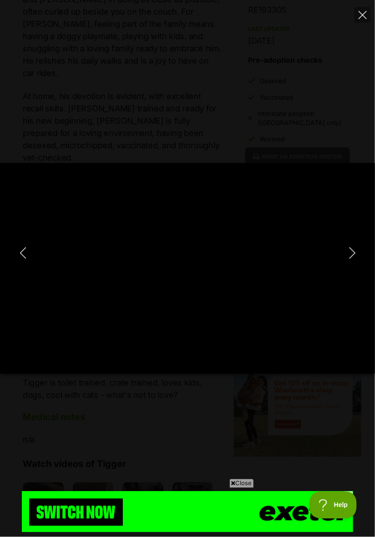
type input "27.1"
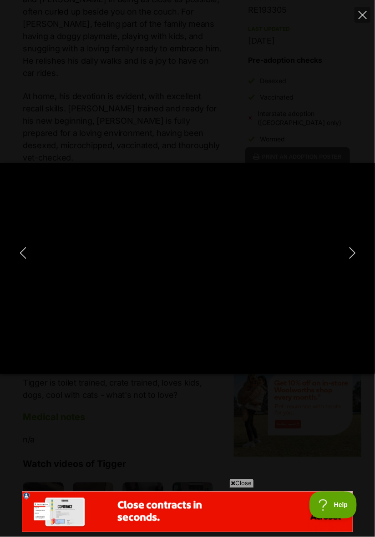
scroll to position [0, 0]
type input "100"
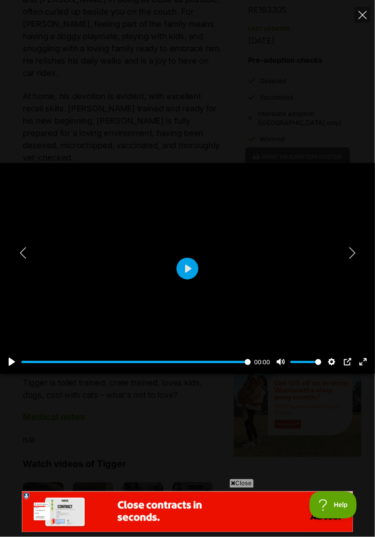
click at [356, 259] on icon "Next" at bounding box center [352, 253] width 11 height 11
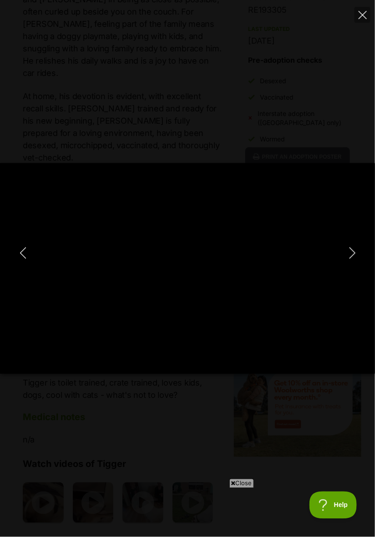
click at [353, 259] on icon "Next" at bounding box center [352, 253] width 6 height 11
type input "95.83"
type input "30.99"
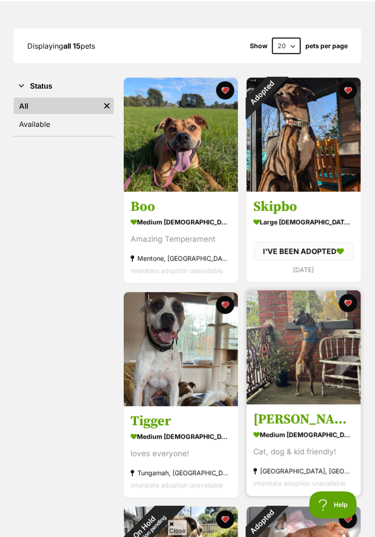
click at [315, 390] on img at bounding box center [304, 348] width 114 height 114
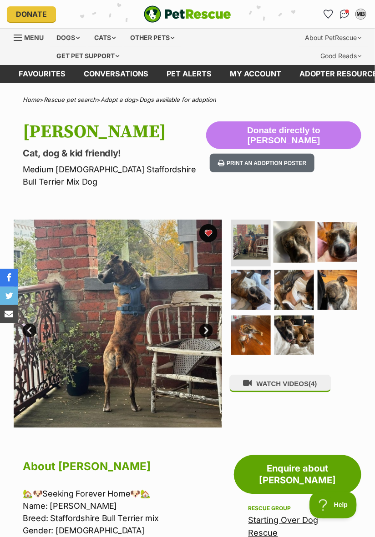
click at [298, 234] on img at bounding box center [293, 241] width 41 height 41
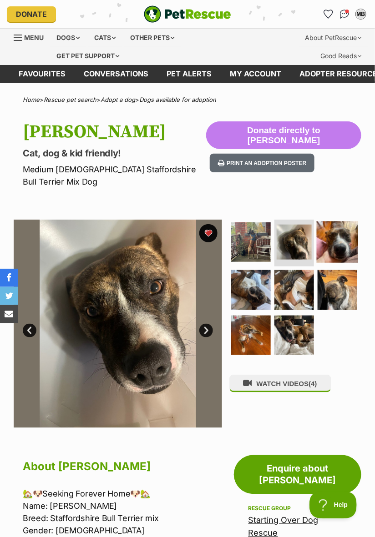
click at [335, 228] on img at bounding box center [337, 241] width 41 height 41
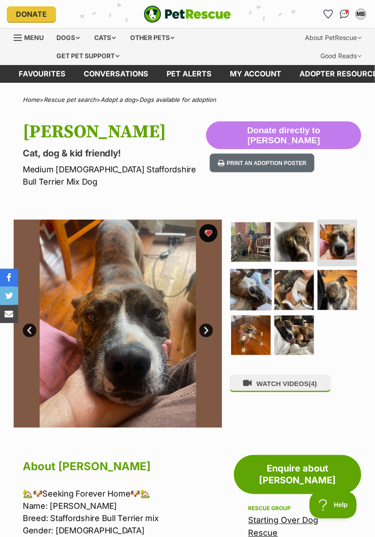
click at [251, 280] on img at bounding box center [250, 289] width 41 height 41
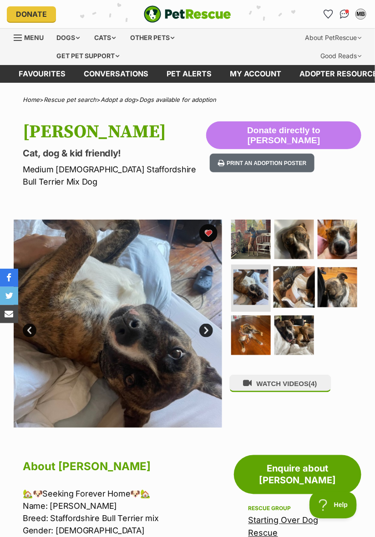
click at [296, 270] on img at bounding box center [293, 287] width 41 height 41
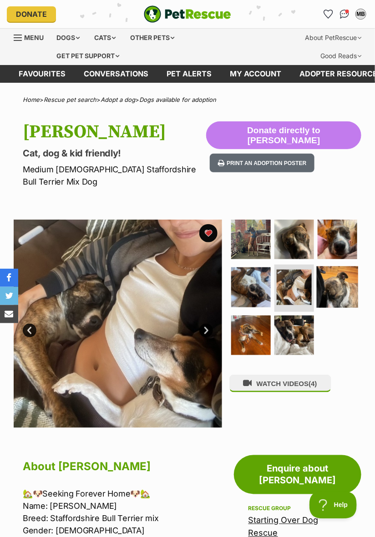
click at [339, 282] on img at bounding box center [337, 287] width 41 height 41
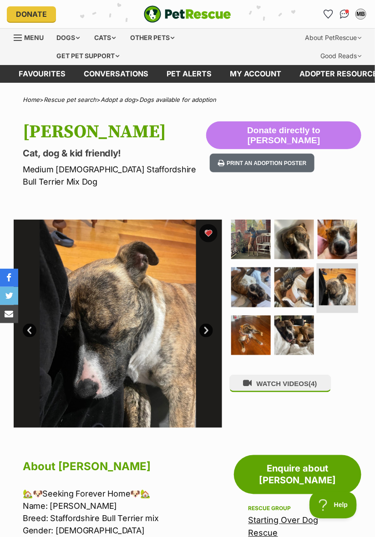
click at [341, 280] on img at bounding box center [337, 287] width 37 height 37
click at [291, 326] on img at bounding box center [293, 335] width 41 height 41
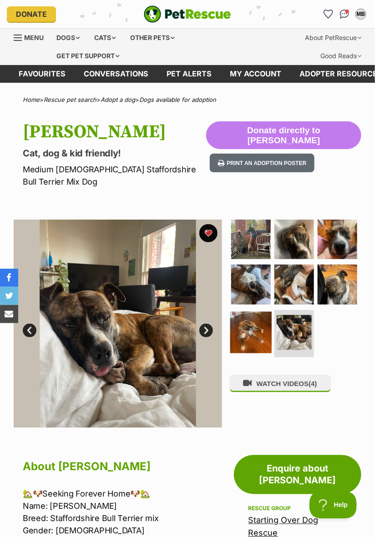
click at [253, 323] on img at bounding box center [250, 332] width 41 height 41
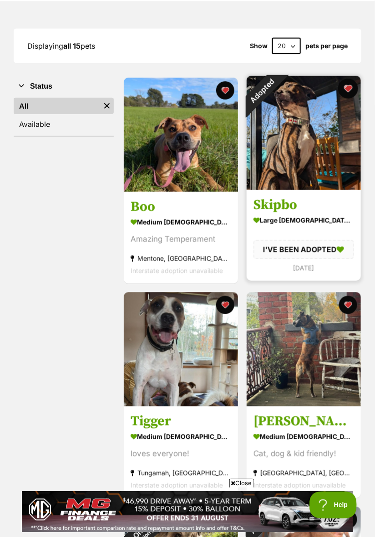
click at [347, 91] on button "favourite" at bounding box center [348, 89] width 20 height 20
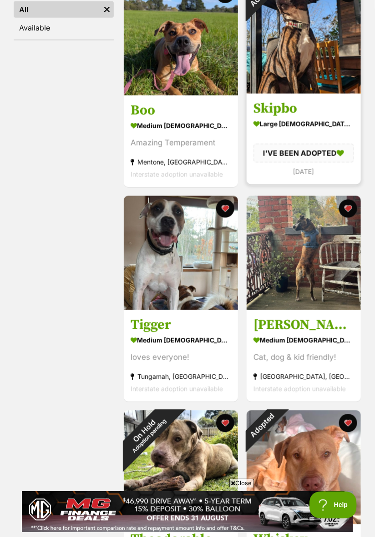
scroll to position [229, 0]
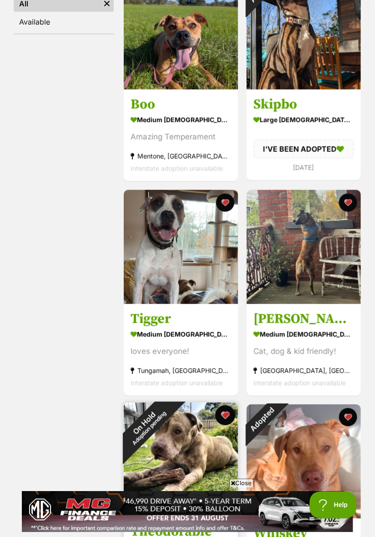
click at [226, 417] on button "favourite" at bounding box center [225, 416] width 20 height 20
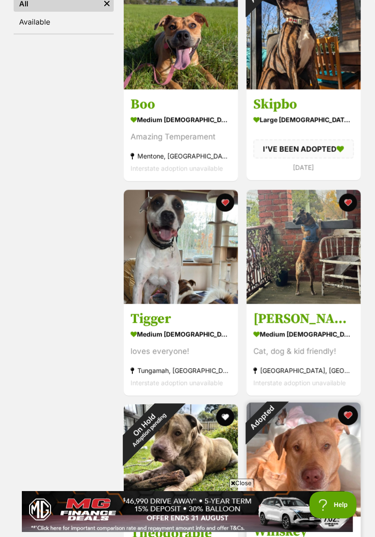
click at [350, 419] on button "favourite" at bounding box center [348, 416] width 20 height 20
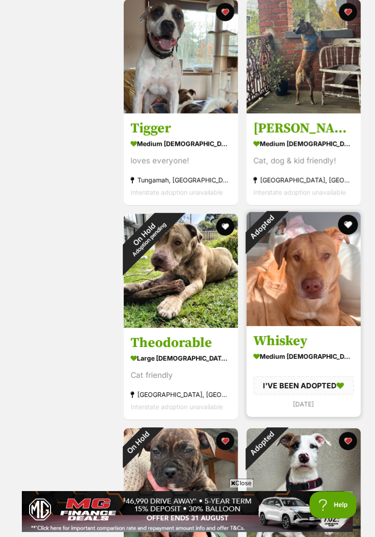
scroll to position [423, 0]
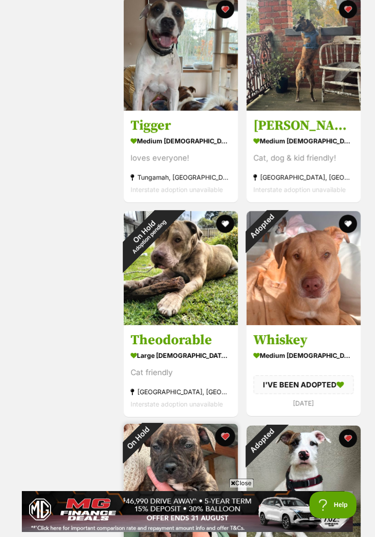
click at [228, 441] on button "favourite" at bounding box center [225, 437] width 20 height 20
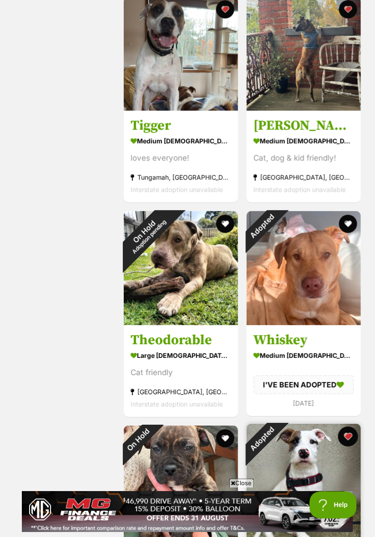
click at [346, 443] on button "favourite" at bounding box center [348, 437] width 20 height 20
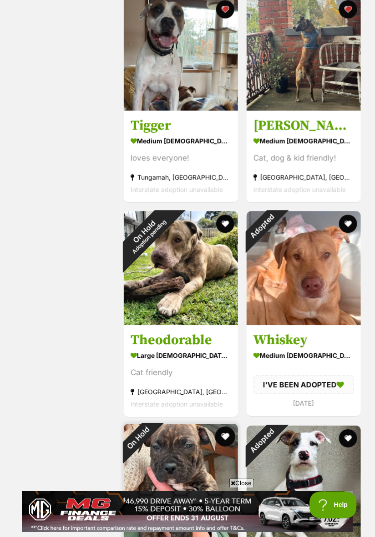
click at [228, 440] on button "favourite" at bounding box center [225, 437] width 20 height 20
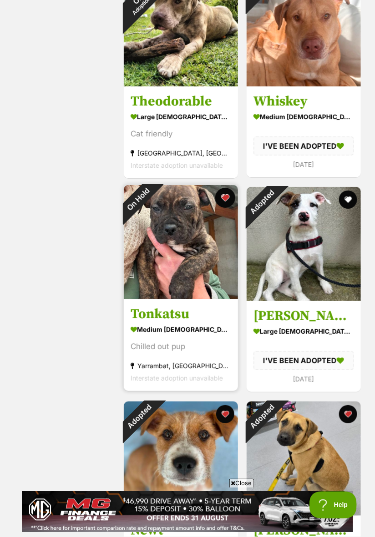
scroll to position [662, 0]
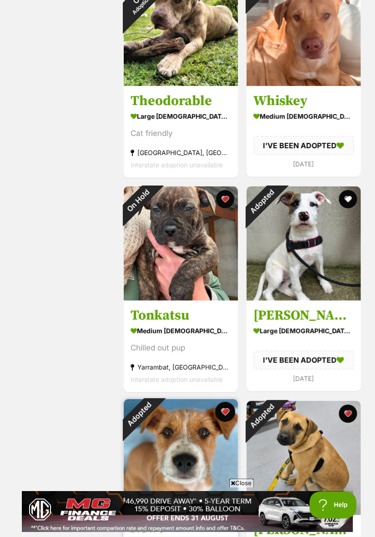
click at [227, 418] on button "favourite" at bounding box center [225, 412] width 20 height 20
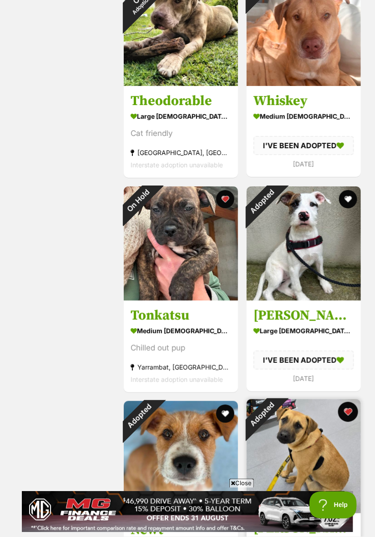
click at [350, 414] on button "favourite" at bounding box center [348, 412] width 20 height 20
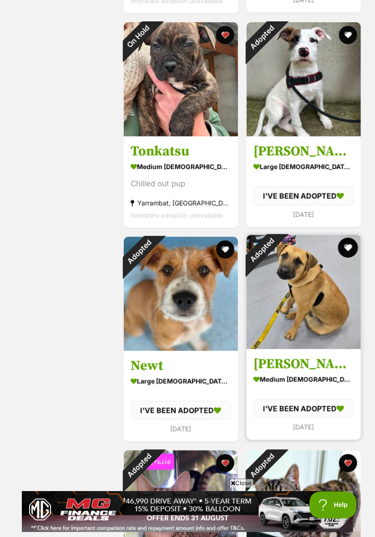
scroll to position [830, 0]
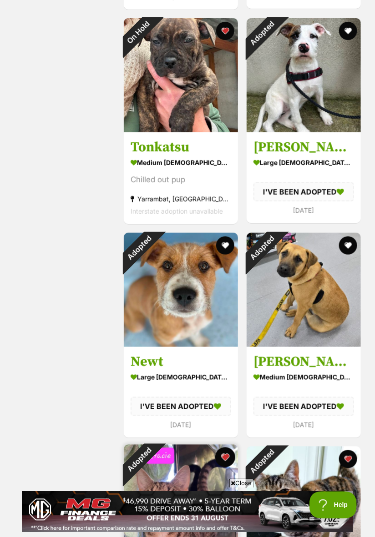
click at [232, 463] on button "favourite" at bounding box center [225, 458] width 20 height 20
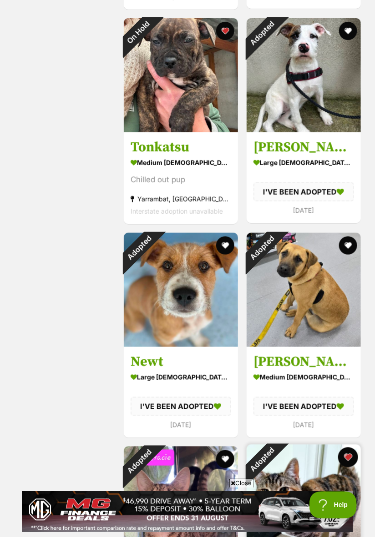
click at [343, 460] on button "favourite" at bounding box center [348, 458] width 20 height 20
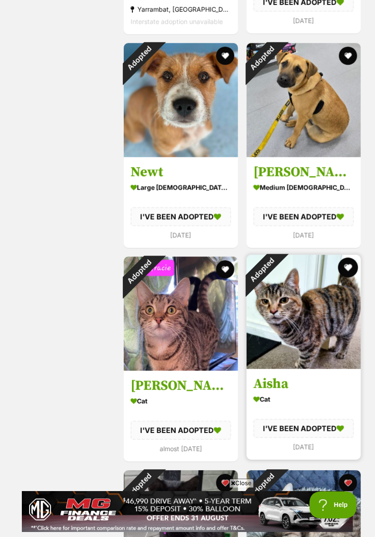
scroll to position [1020, 0]
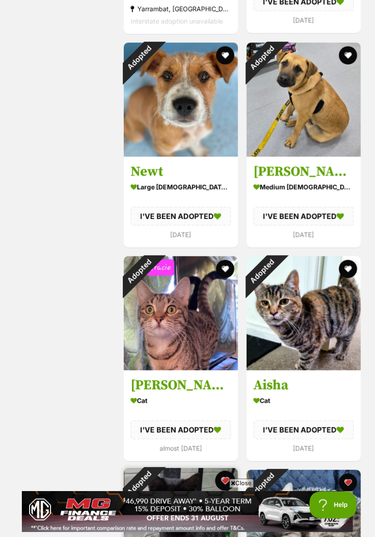
click at [232, 487] on button "favourite" at bounding box center [225, 481] width 20 height 20
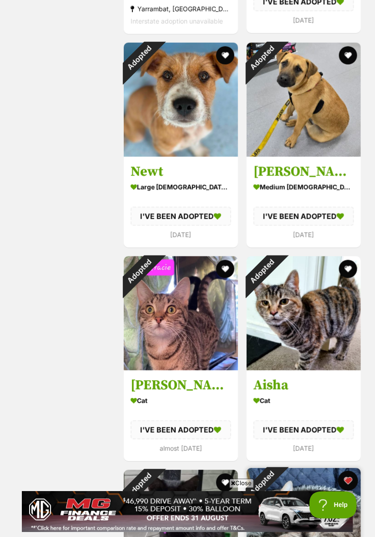
click at [350, 484] on button "favourite" at bounding box center [348, 481] width 20 height 20
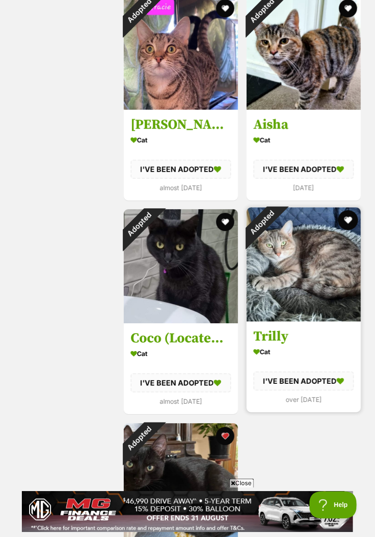
scroll to position [1293, 0]
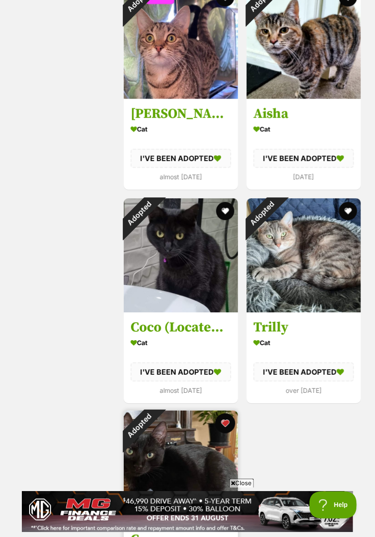
click at [225, 428] on button "favourite" at bounding box center [225, 424] width 20 height 20
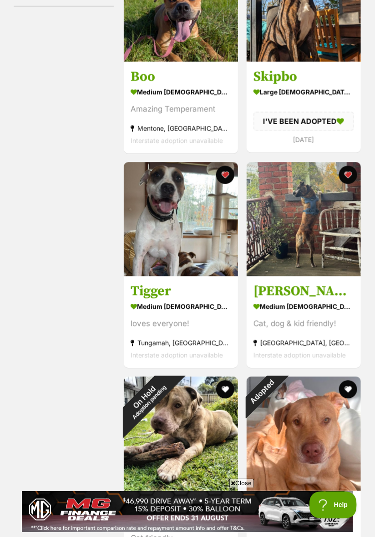
scroll to position [0, 0]
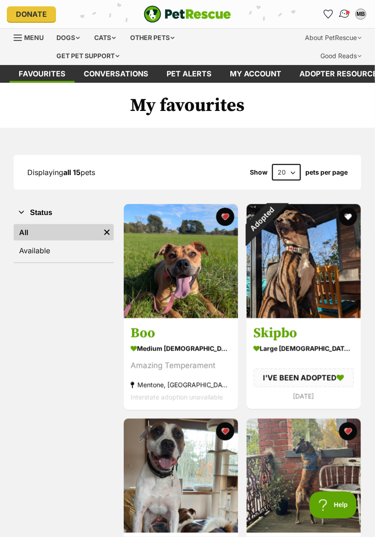
click at [346, 15] on img "Conversations" at bounding box center [344, 14] width 12 height 12
